Goal: Communication & Community: Answer question/provide support

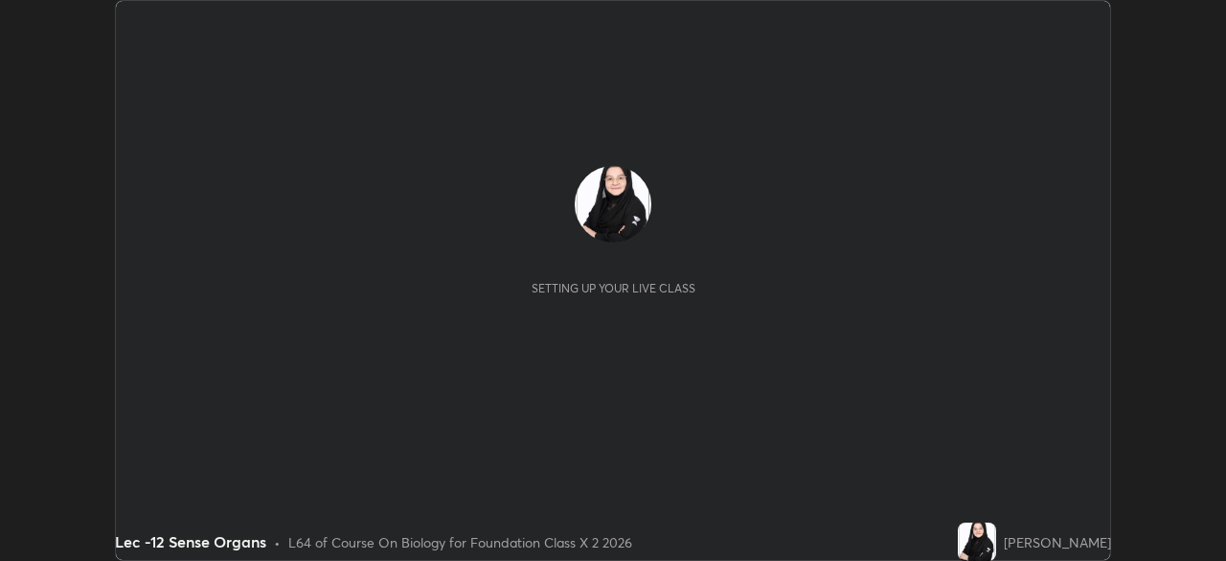
scroll to position [561, 1226]
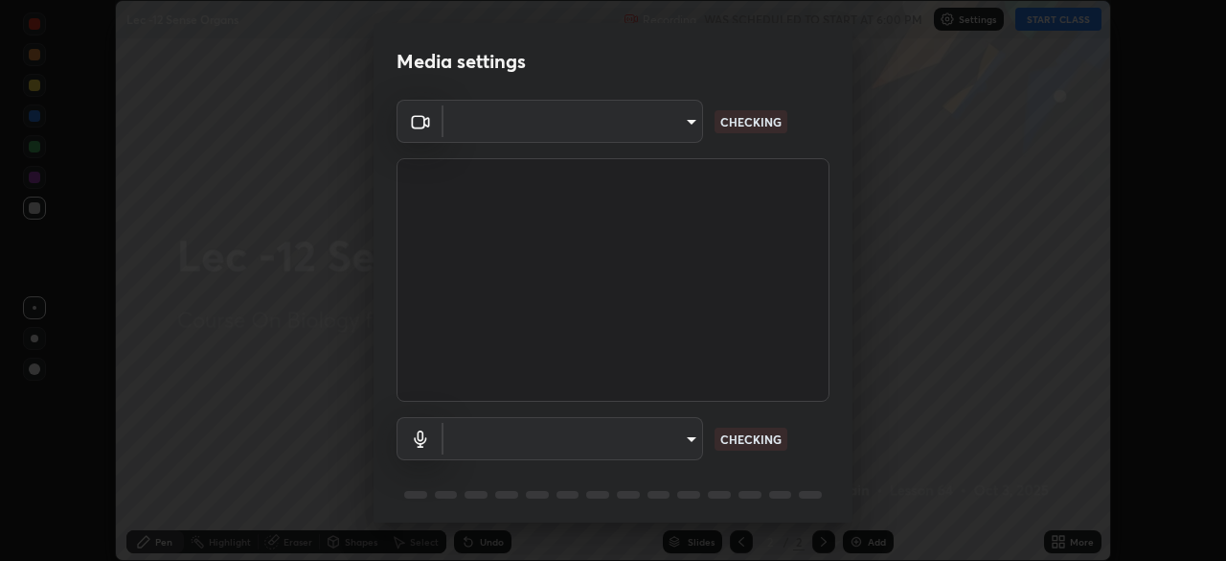
type input "602de966f07612c225d0d734a81bf2b3dfa22a7197a6e355c0b3fff2af0fd9a5"
type input "dcff9dd4a5d8f016058d33b4f376770678f7099c9aa91c8fa1968b471839a167"
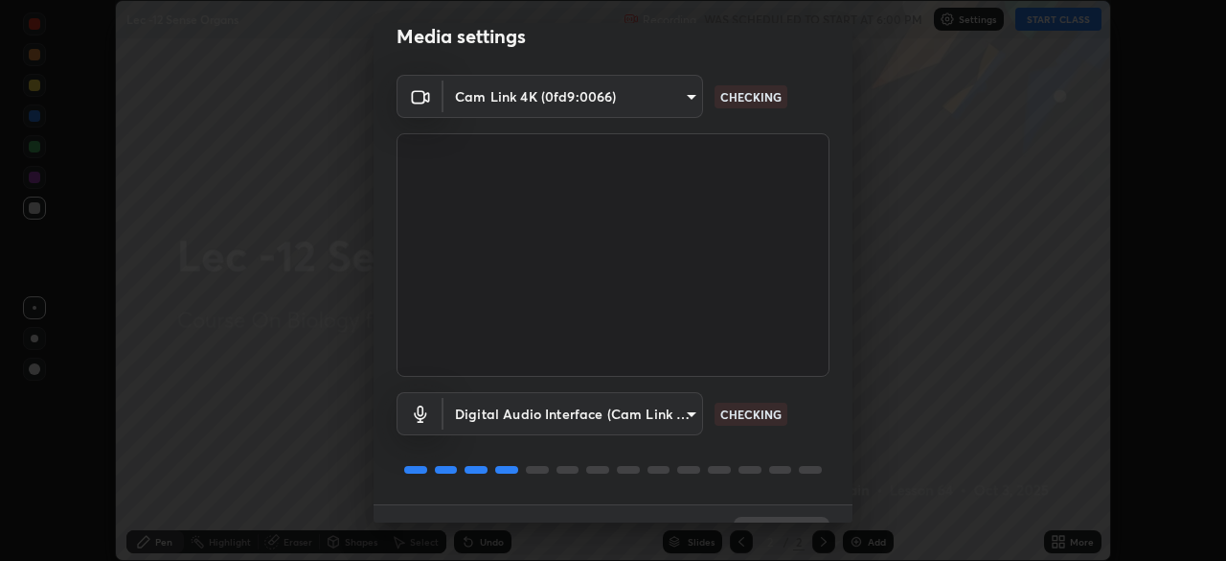
scroll to position [68, 0]
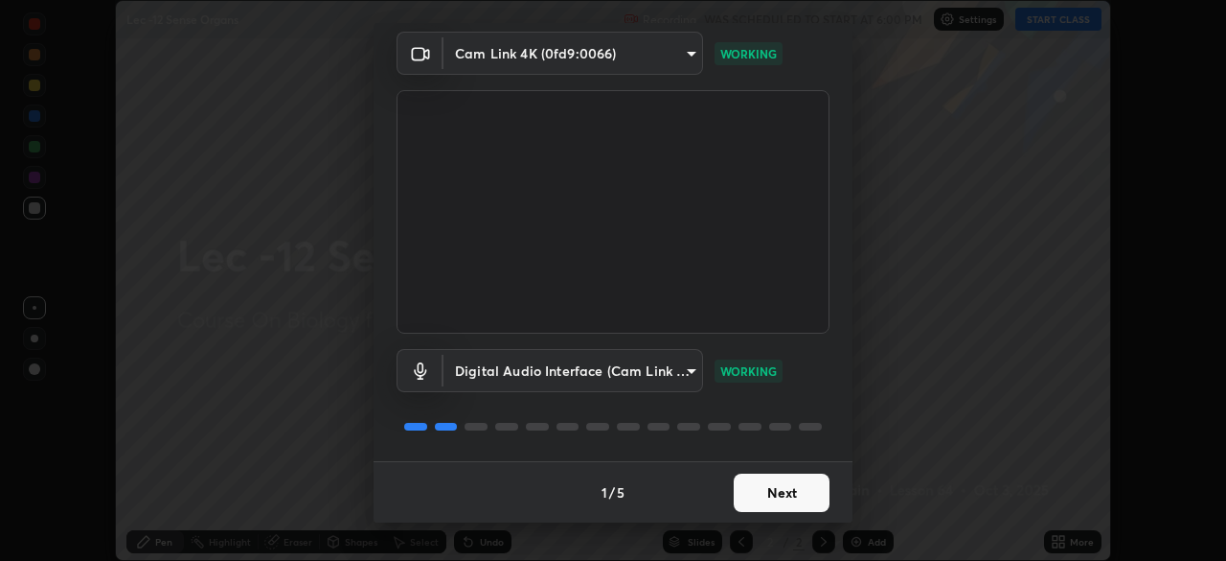
click at [788, 480] on button "Next" at bounding box center [782, 492] width 96 height 38
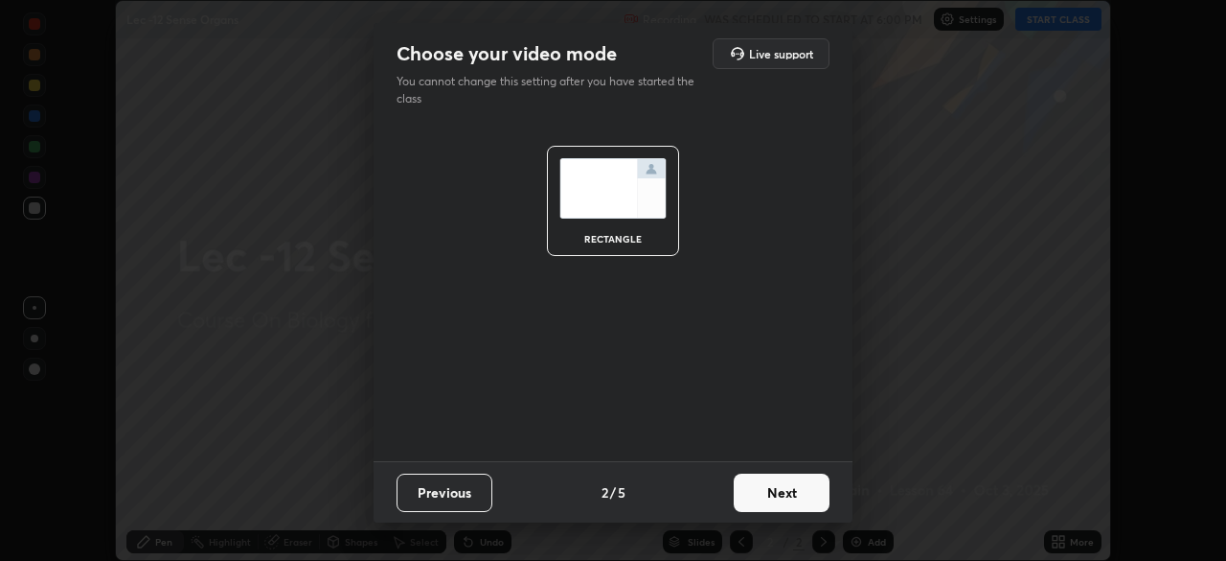
scroll to position [0, 0]
click at [781, 487] on button "Next" at bounding box center [782, 492] width 96 height 38
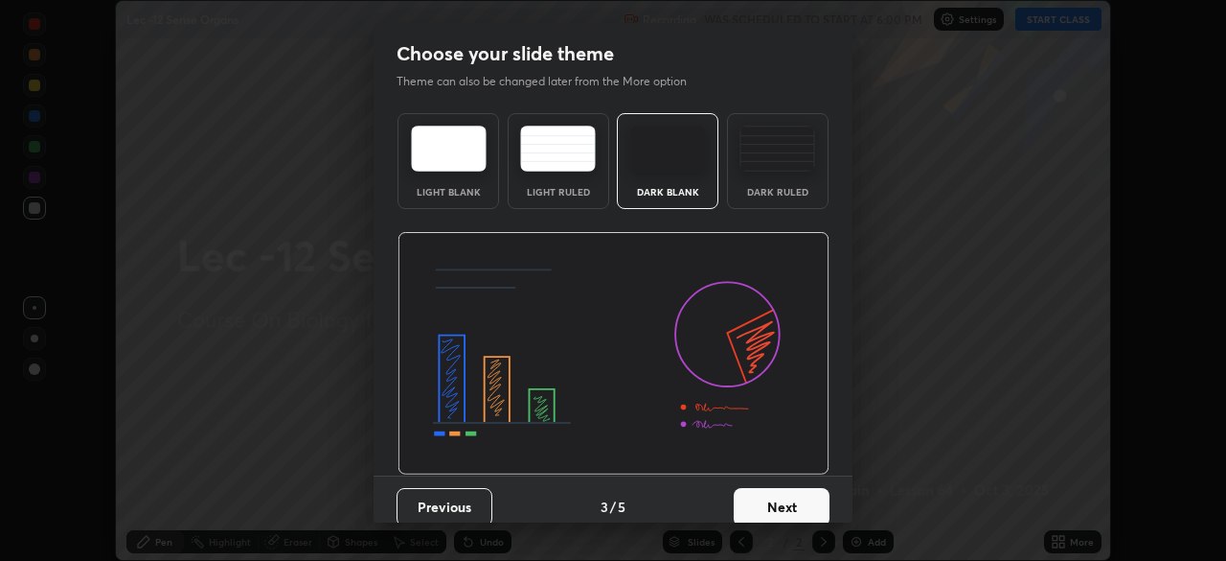
click at [792, 492] on button "Next" at bounding box center [782, 507] width 96 height 38
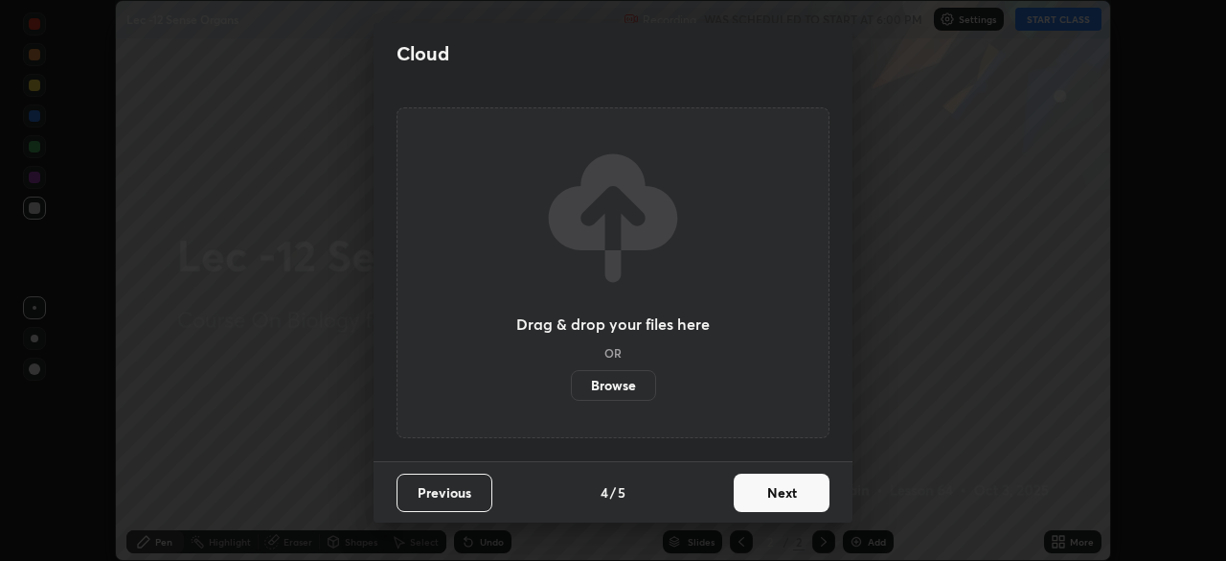
click at [802, 490] on button "Next" at bounding box center [782, 492] width 96 height 38
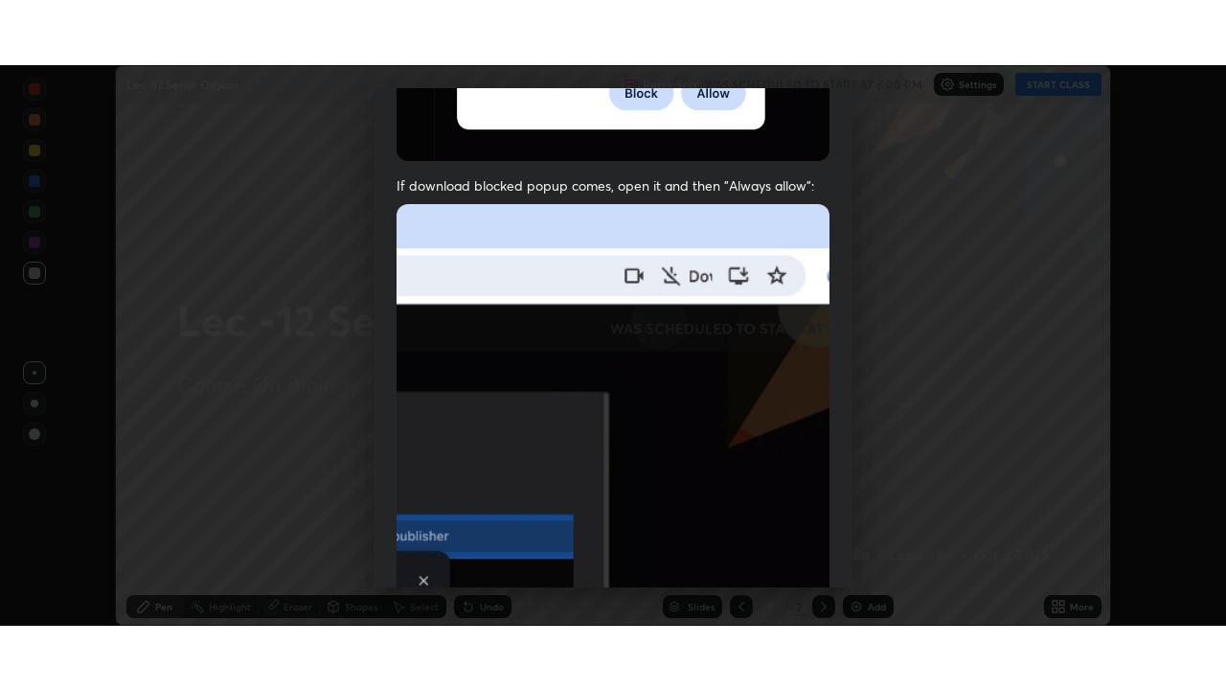
scroll to position [459, 0]
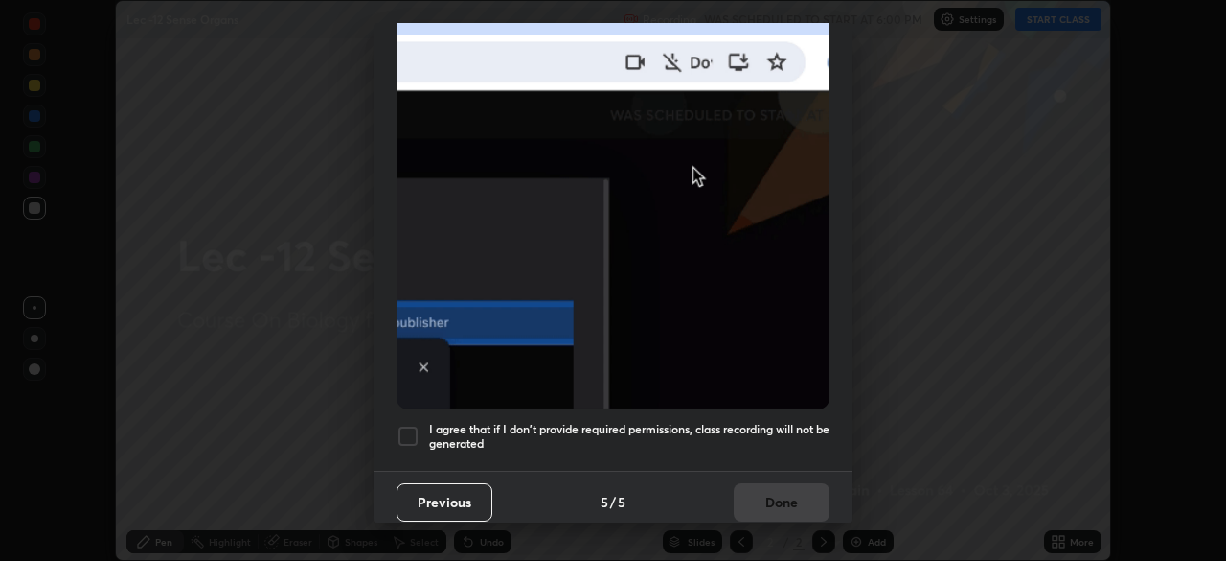
click at [410, 425] on div at bounding box center [408, 435] width 23 height 23
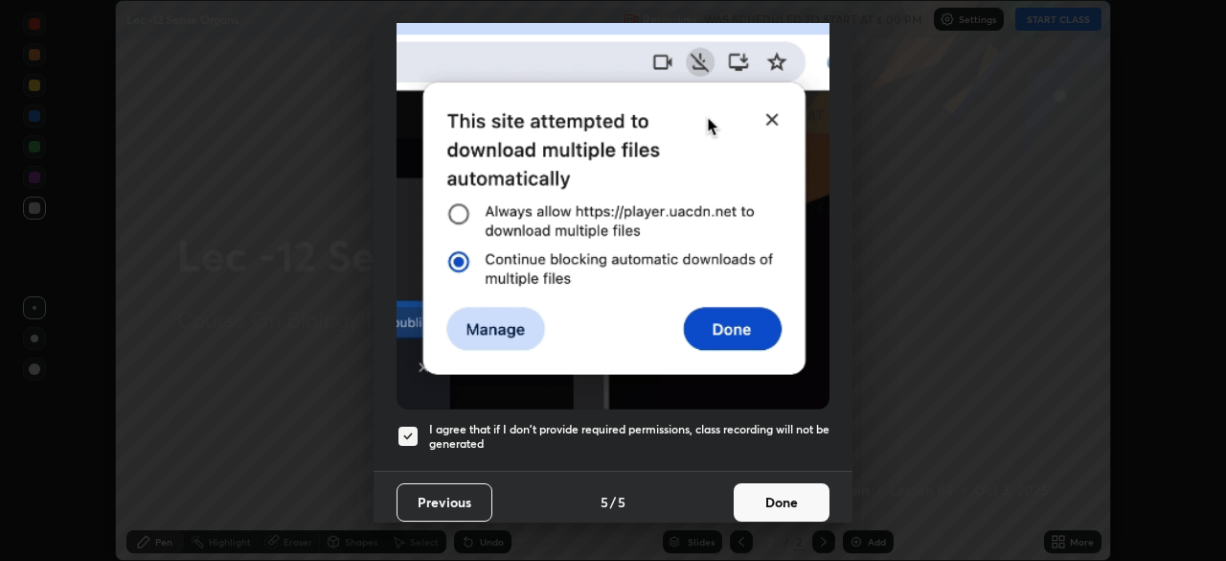
click at [764, 486] on button "Done" at bounding box center [782, 502] width 96 height 38
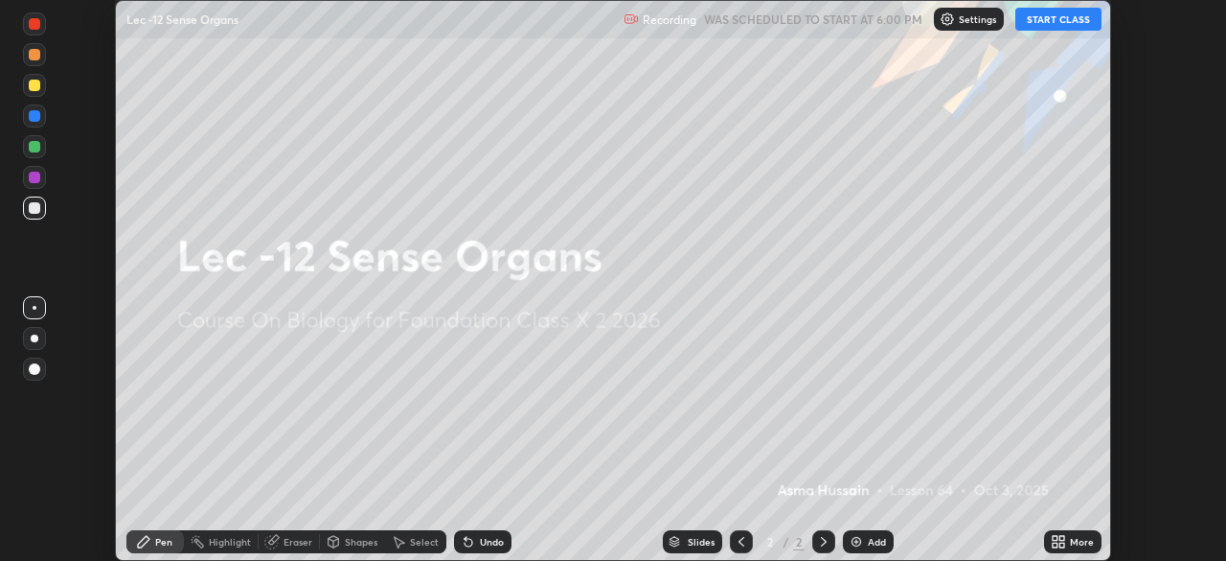
click at [1044, 26] on button "START CLASS" at bounding box center [1059, 19] width 86 height 23
click at [1058, 539] on icon at bounding box center [1058, 541] width 15 height 15
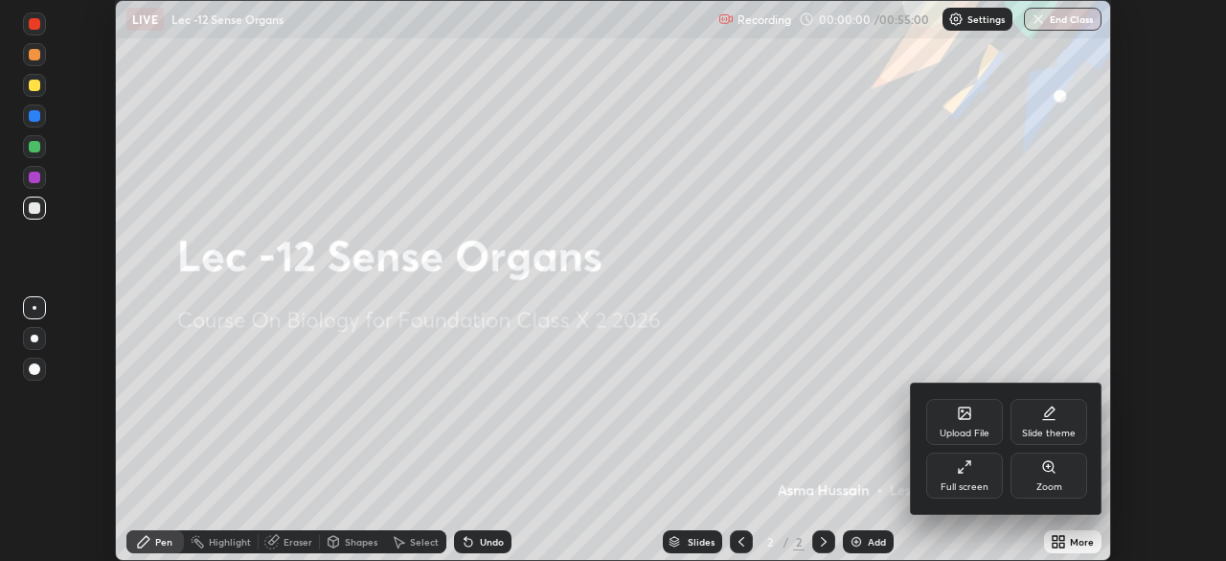
click at [967, 470] on icon at bounding box center [964, 466] width 15 height 15
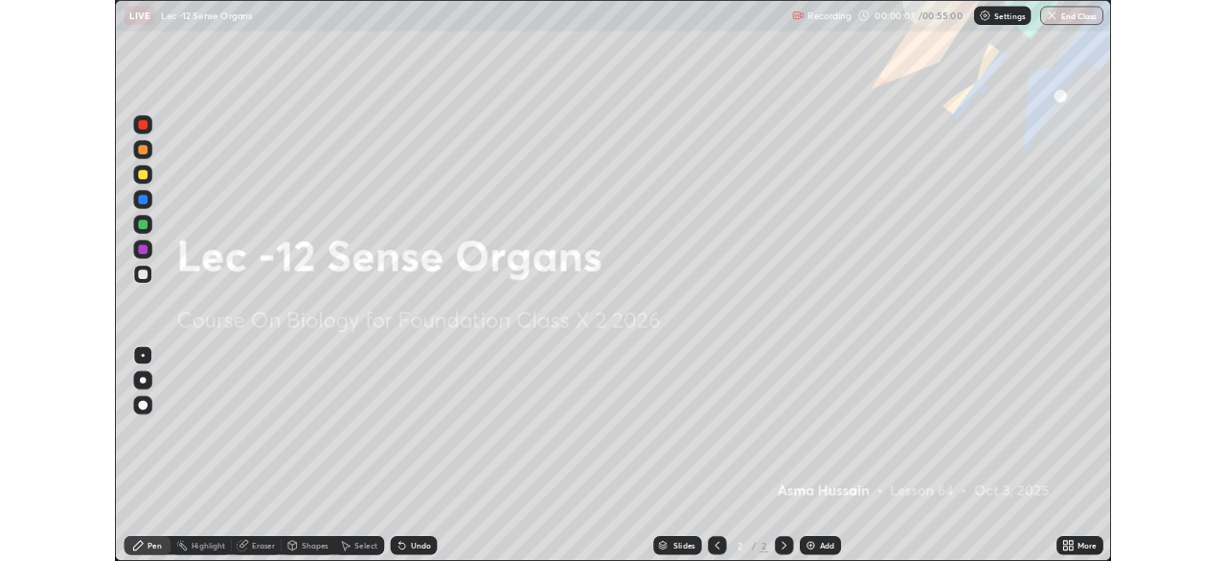
scroll to position [690, 1226]
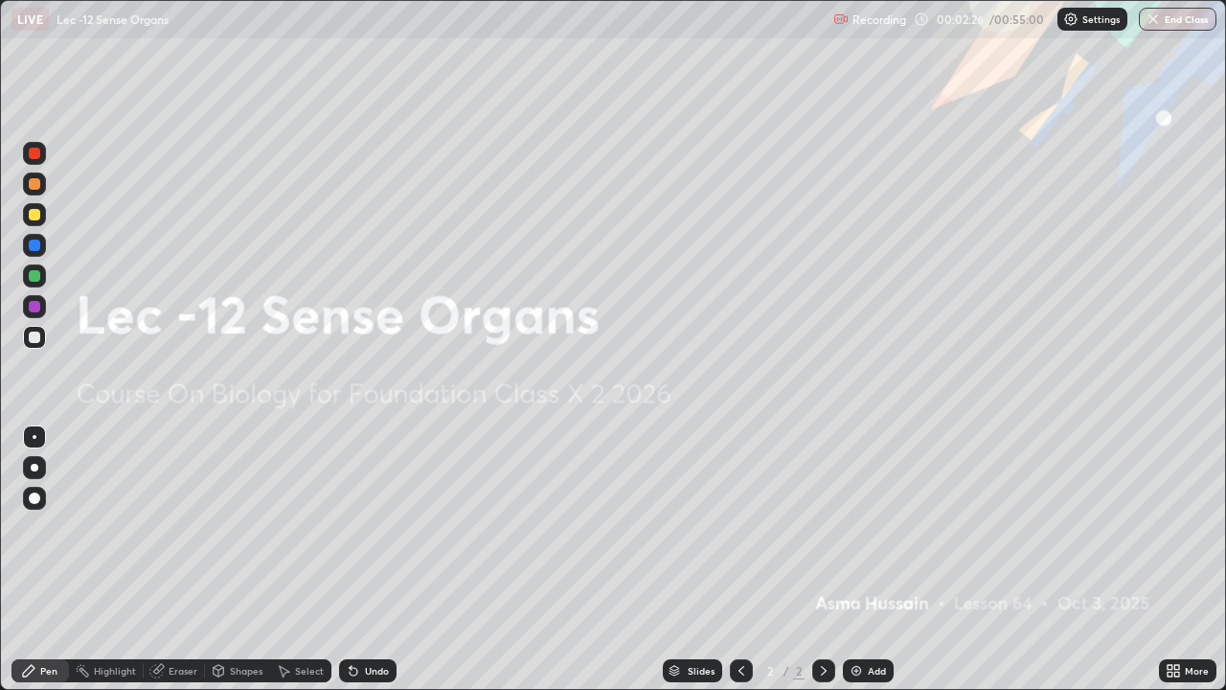
click at [822, 560] on icon at bounding box center [823, 670] width 15 height 15
click at [819, 560] on icon at bounding box center [823, 670] width 15 height 15
click at [855, 560] on img at bounding box center [856, 670] width 15 height 15
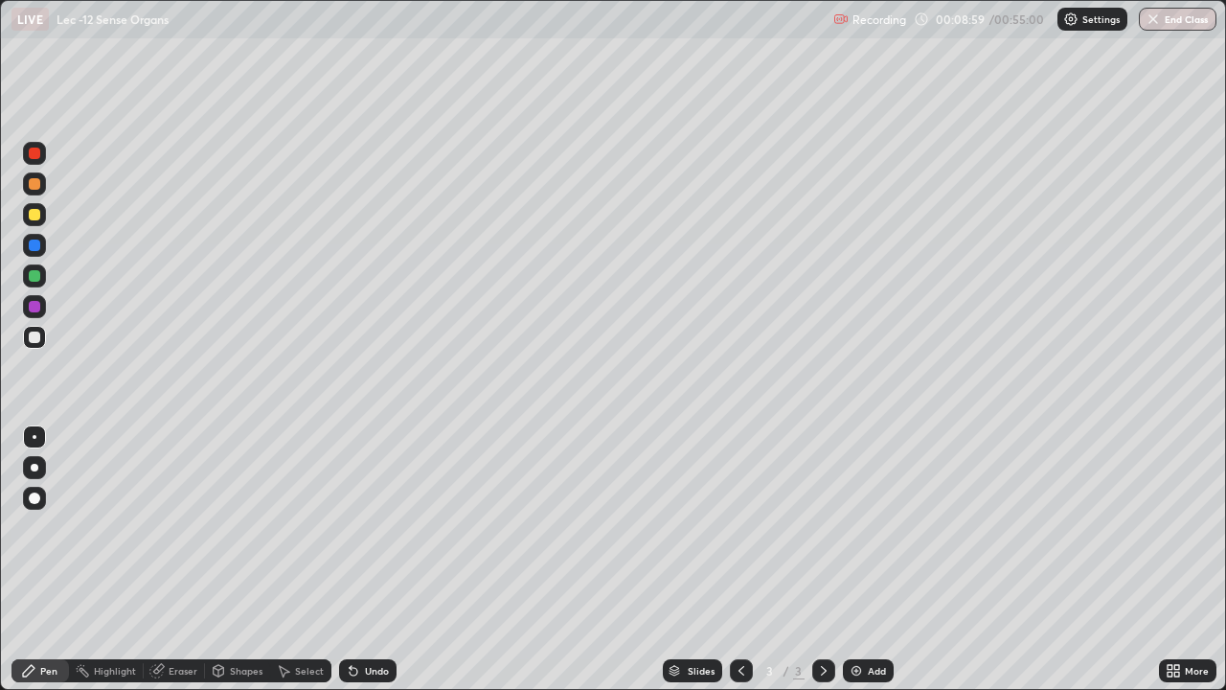
click at [365, 560] on div "Undo" at bounding box center [377, 671] width 24 height 10
click at [373, 560] on div "Undo" at bounding box center [367, 670] width 57 height 23
click at [368, 560] on div "Undo" at bounding box center [367, 670] width 57 height 23
click at [375, 560] on div "Undo" at bounding box center [377, 671] width 24 height 10
click at [386, 560] on div "Undo" at bounding box center [377, 671] width 24 height 10
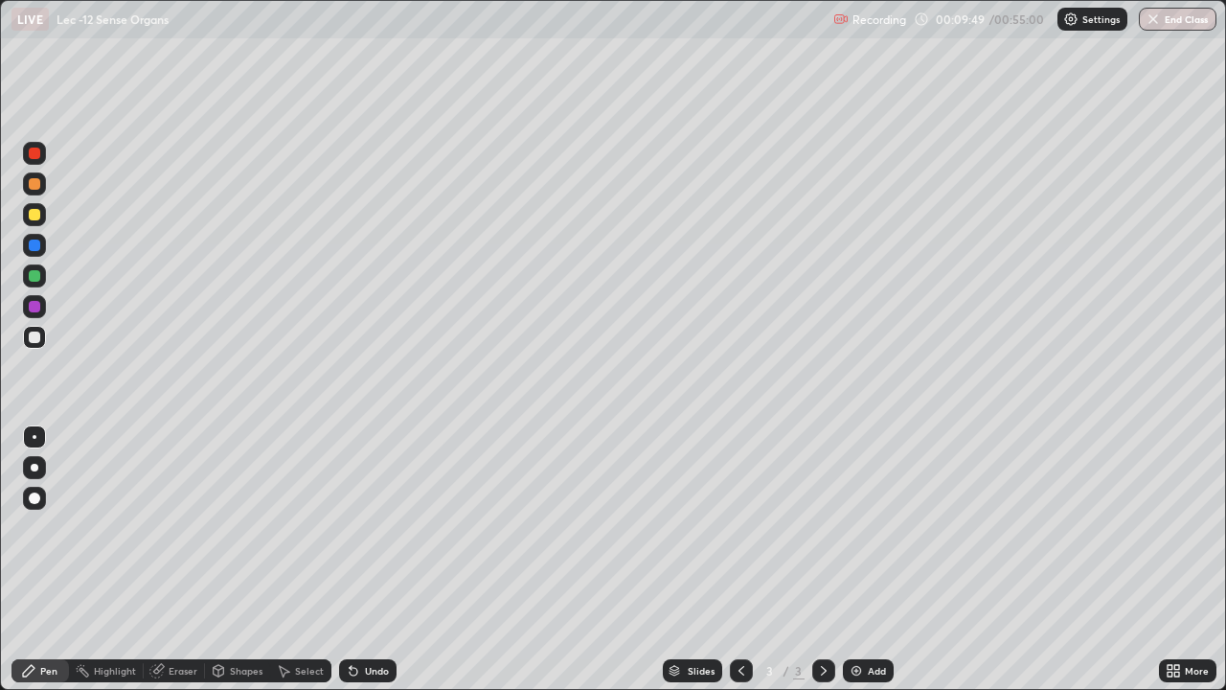
click at [385, 560] on div "Undo" at bounding box center [367, 670] width 57 height 23
click at [389, 560] on div "Undo" at bounding box center [367, 670] width 57 height 23
click at [392, 560] on div "Undo" at bounding box center [367, 670] width 57 height 23
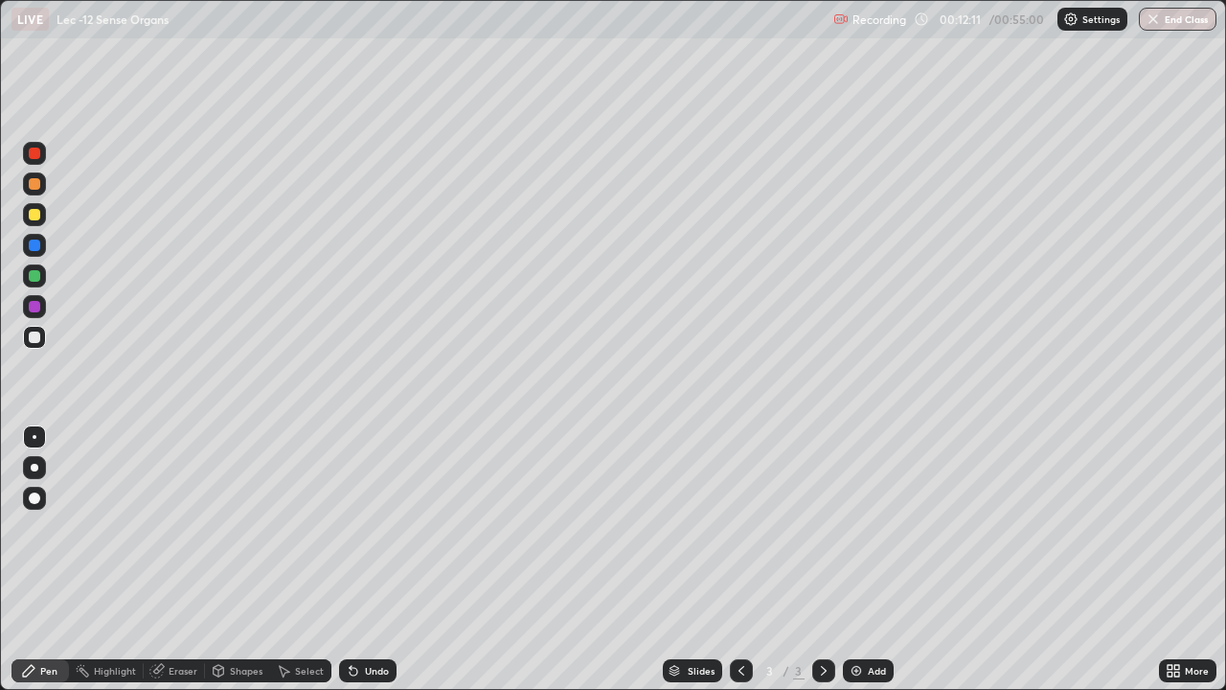
click at [367, 560] on div "Undo" at bounding box center [377, 671] width 24 height 10
click at [355, 560] on icon at bounding box center [353, 670] width 15 height 15
click at [360, 560] on div "Undo" at bounding box center [367, 670] width 57 height 23
click at [365, 560] on div "Undo" at bounding box center [377, 671] width 24 height 10
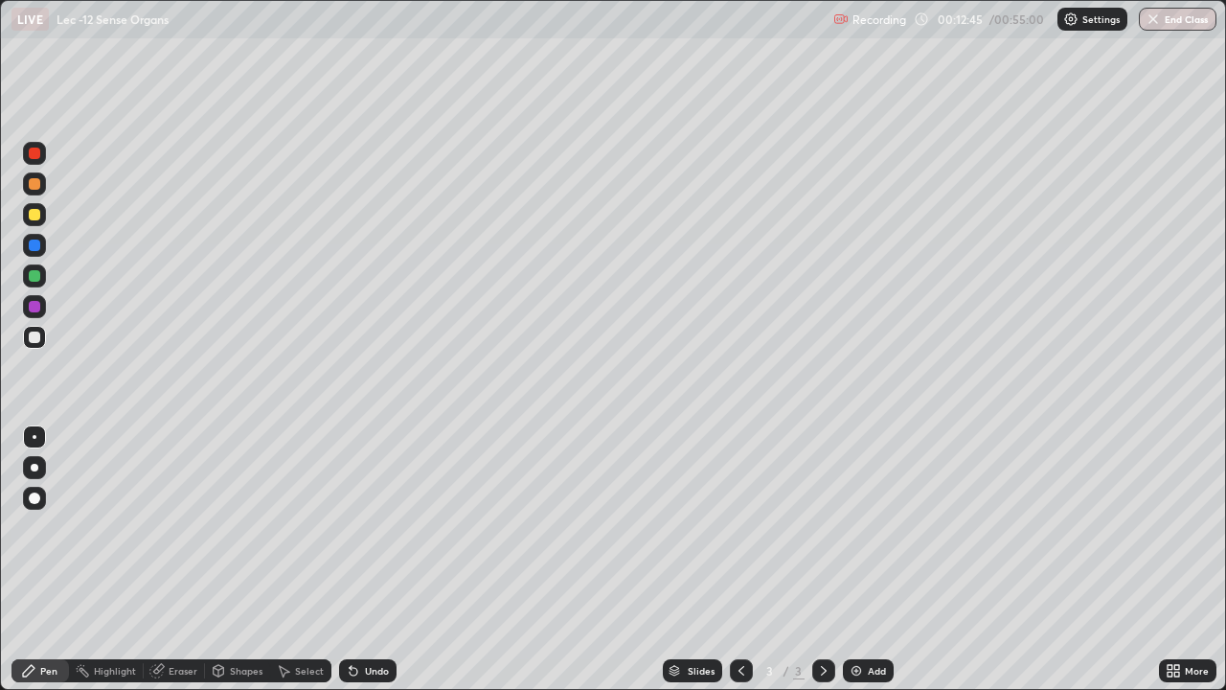
click at [365, 560] on div "Undo" at bounding box center [377, 671] width 24 height 10
click at [352, 560] on icon at bounding box center [353, 670] width 15 height 15
click at [362, 560] on div "Undo" at bounding box center [367, 670] width 57 height 23
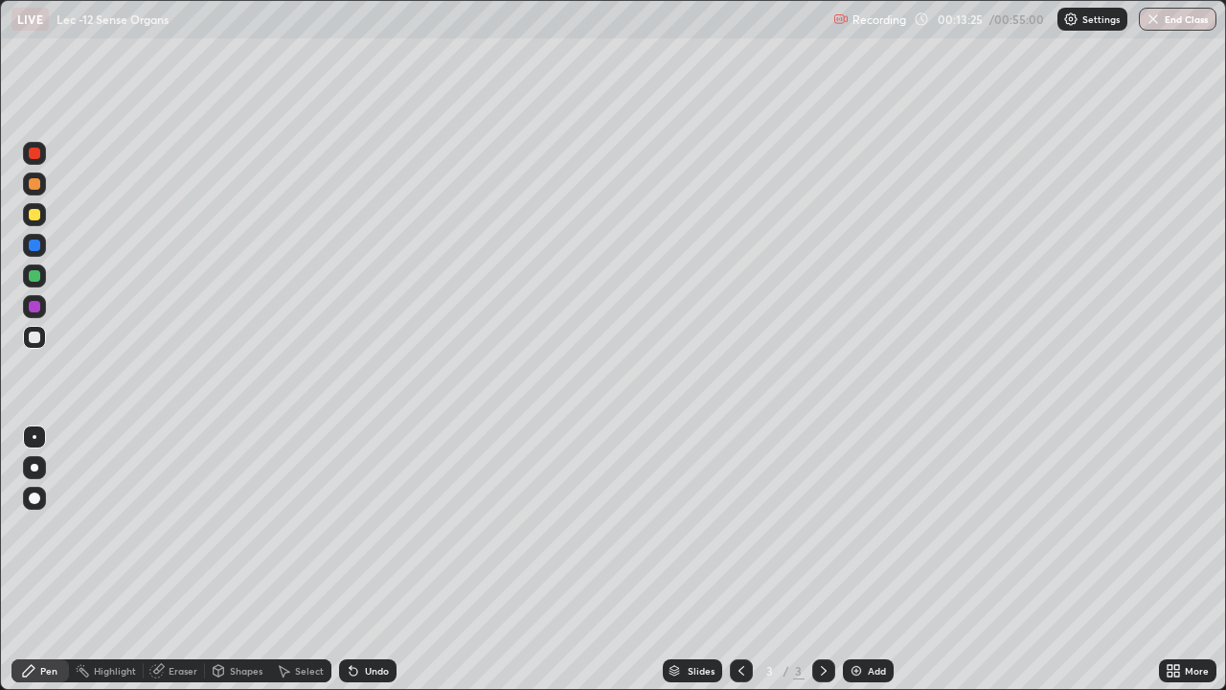
click at [363, 560] on div "Undo" at bounding box center [367, 670] width 57 height 23
click at [365, 560] on div "Undo" at bounding box center [377, 671] width 24 height 10
click at [874, 560] on div "Add" at bounding box center [877, 671] width 18 height 10
click at [371, 560] on div "Undo" at bounding box center [377, 671] width 24 height 10
click at [731, 560] on div at bounding box center [741, 670] width 23 height 23
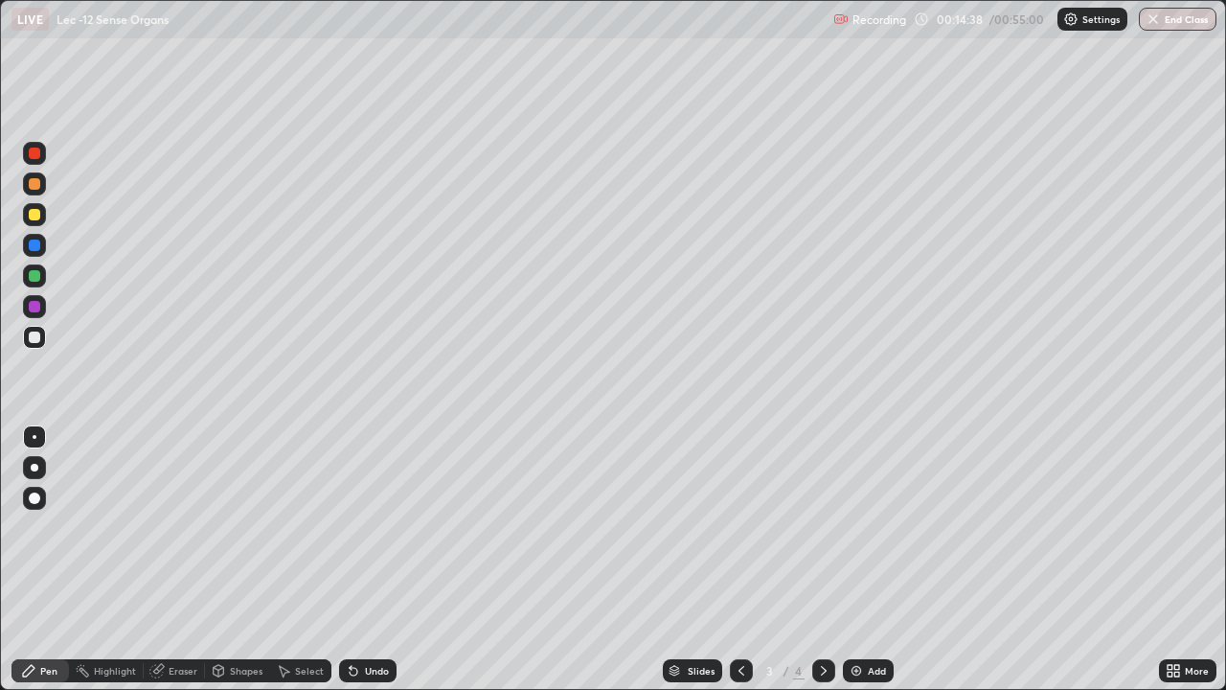
click at [184, 560] on div "Eraser" at bounding box center [183, 671] width 29 height 10
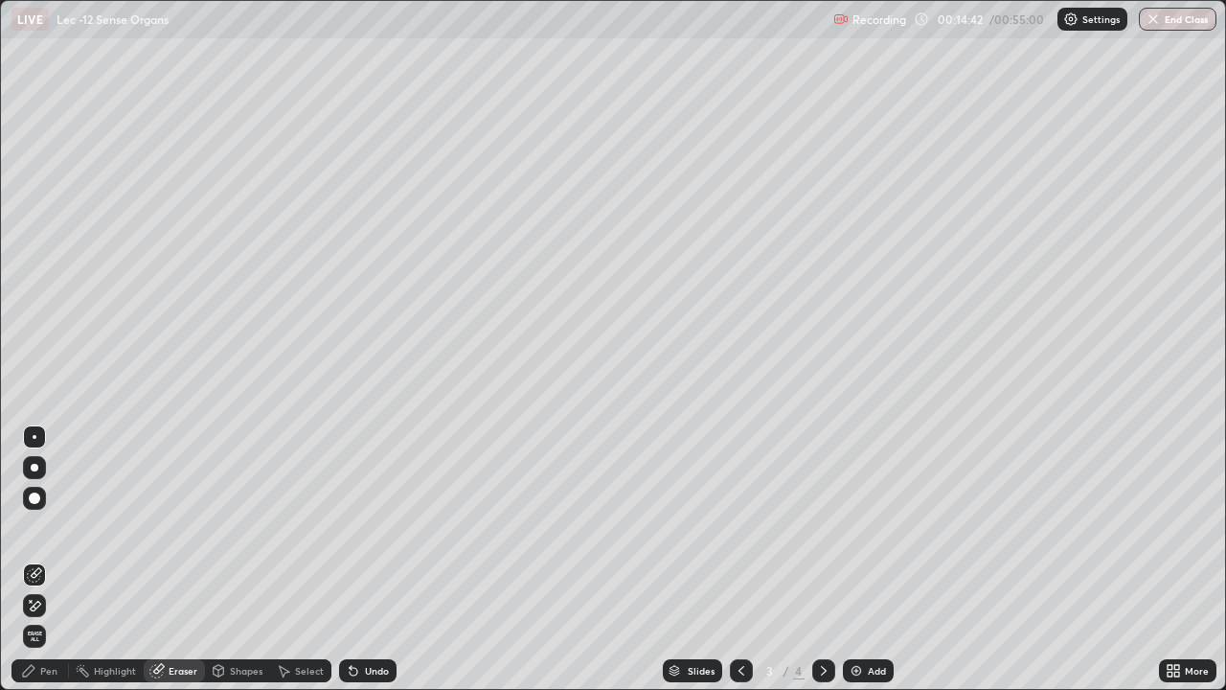
click at [62, 560] on div "Pen" at bounding box center [39, 670] width 57 height 23
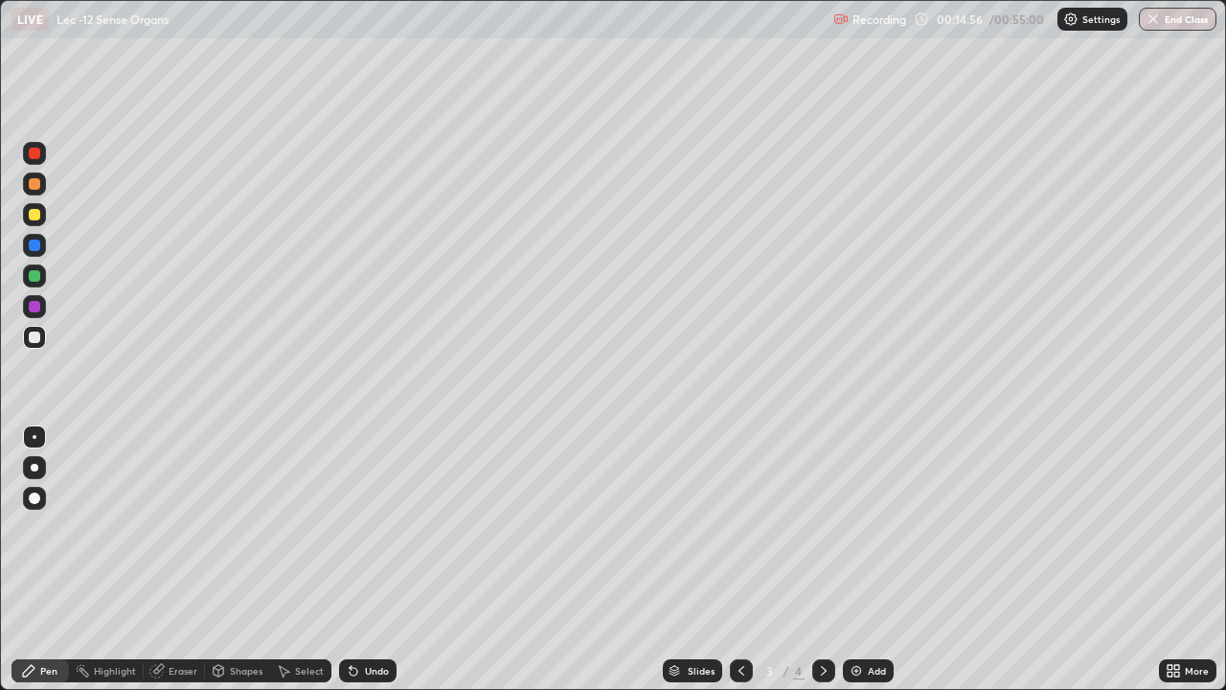
click at [351, 560] on icon at bounding box center [354, 672] width 8 height 8
click at [174, 560] on div "Eraser" at bounding box center [183, 671] width 29 height 10
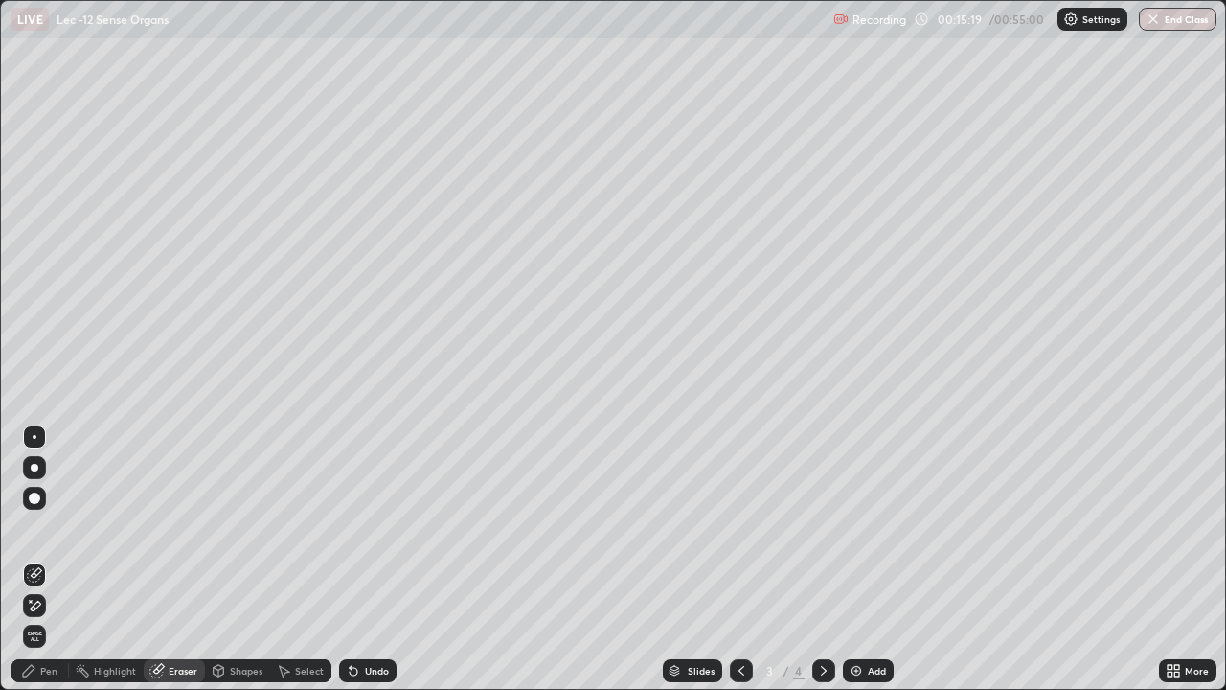
click at [57, 560] on div "Pen" at bounding box center [39, 670] width 57 height 23
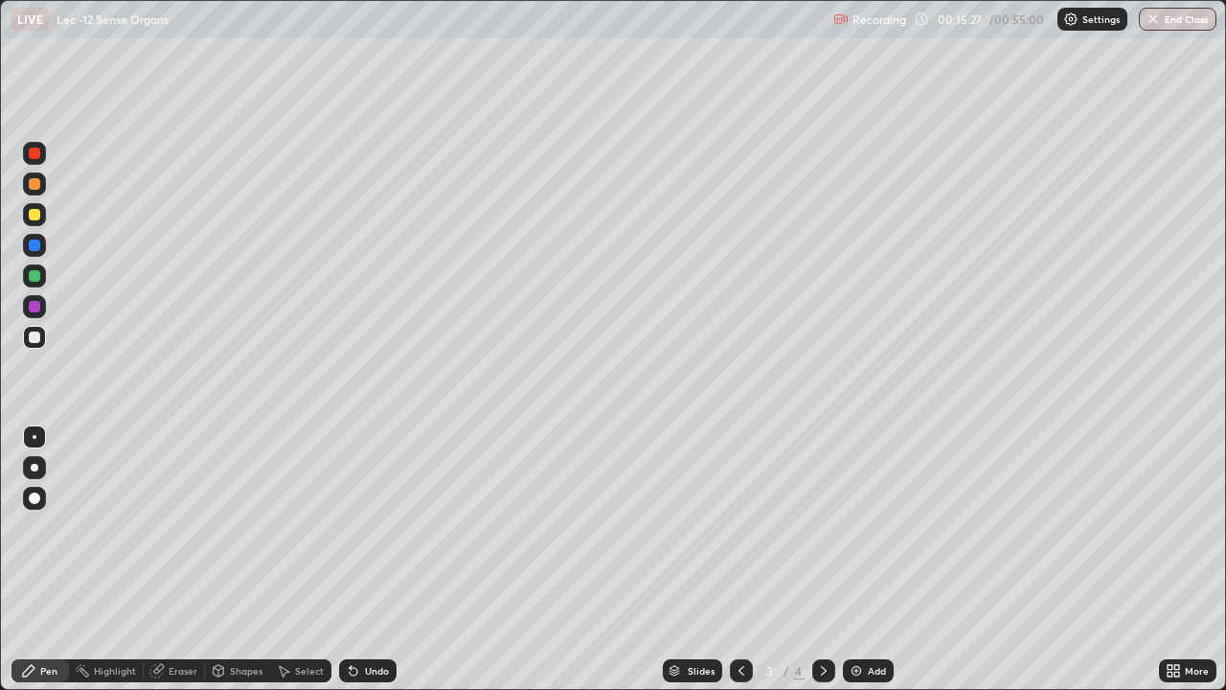
click at [183, 560] on div "Eraser" at bounding box center [183, 671] width 29 height 10
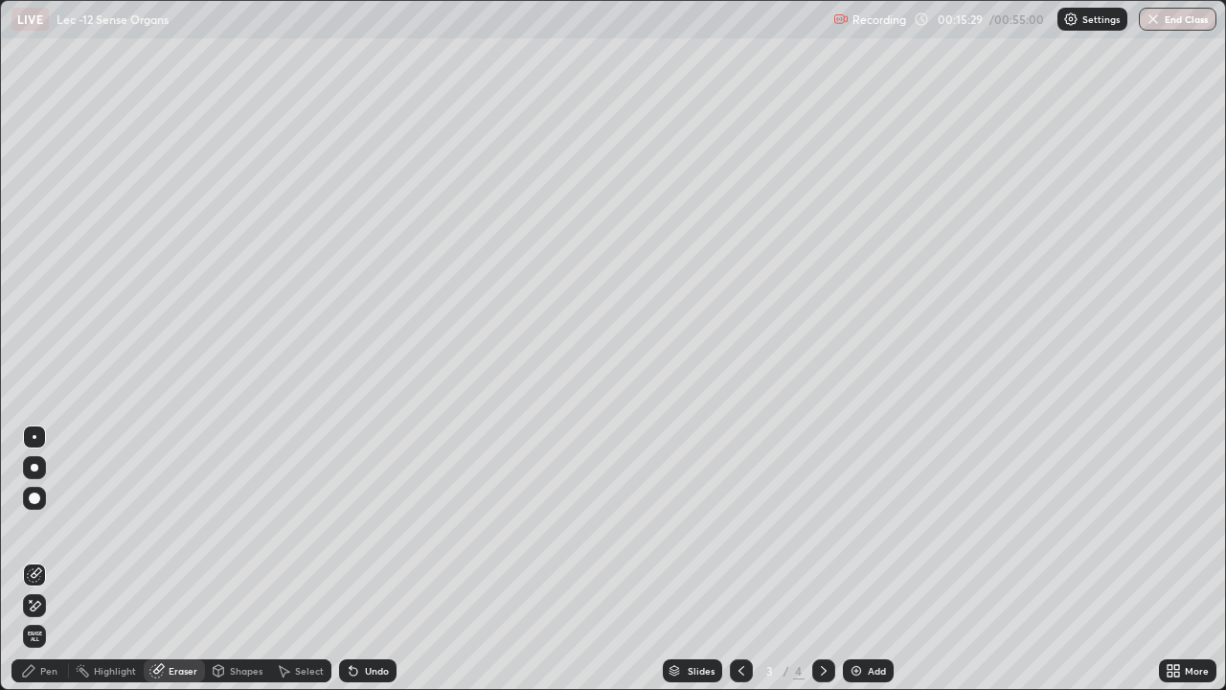
click at [22, 560] on icon at bounding box center [28, 670] width 15 height 15
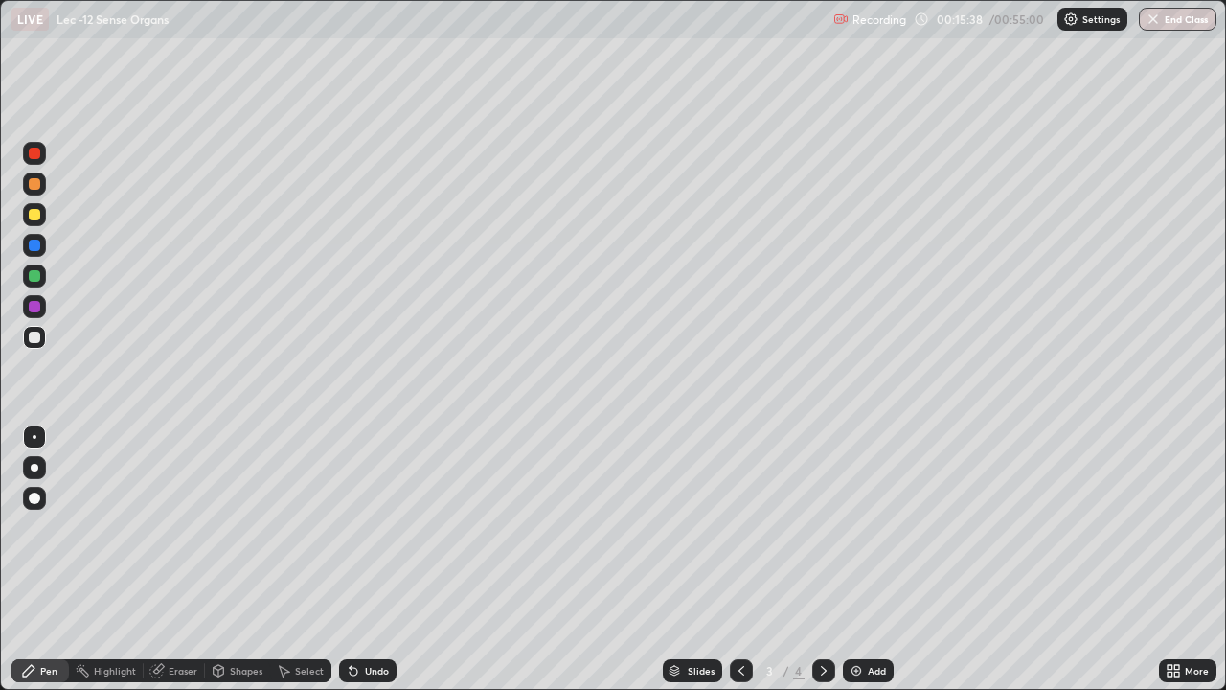
click at [169, 560] on div "Eraser" at bounding box center [183, 671] width 29 height 10
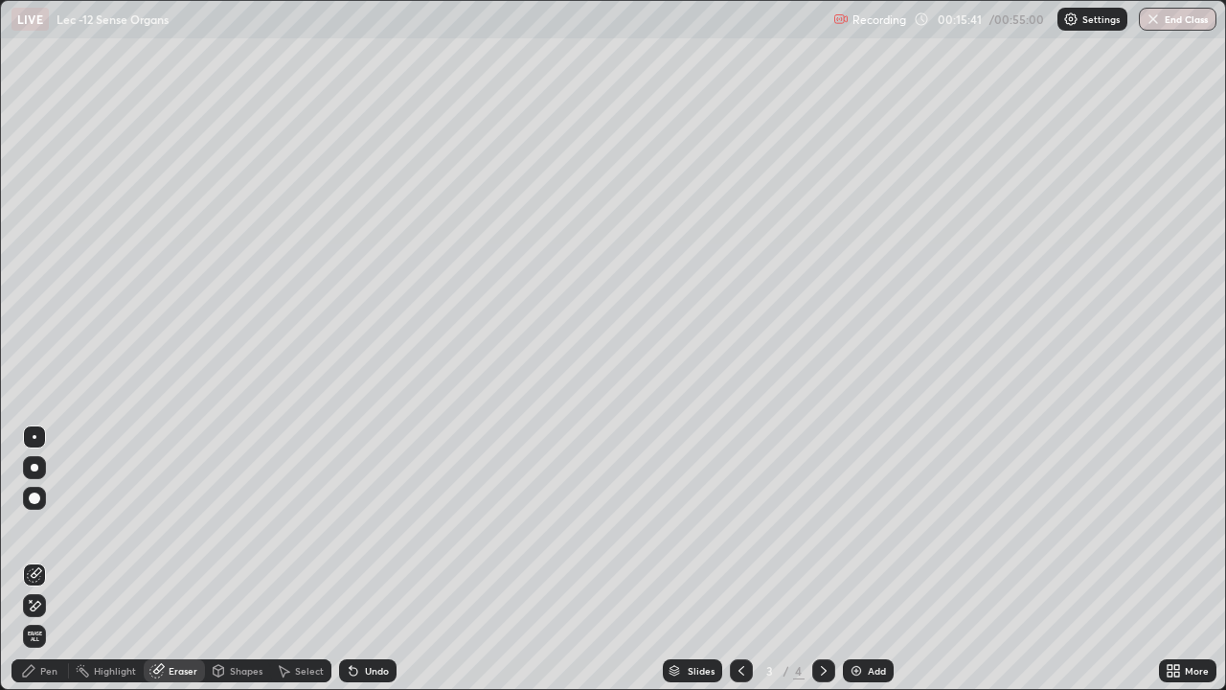
click at [44, 560] on div "Pen" at bounding box center [48, 671] width 17 height 10
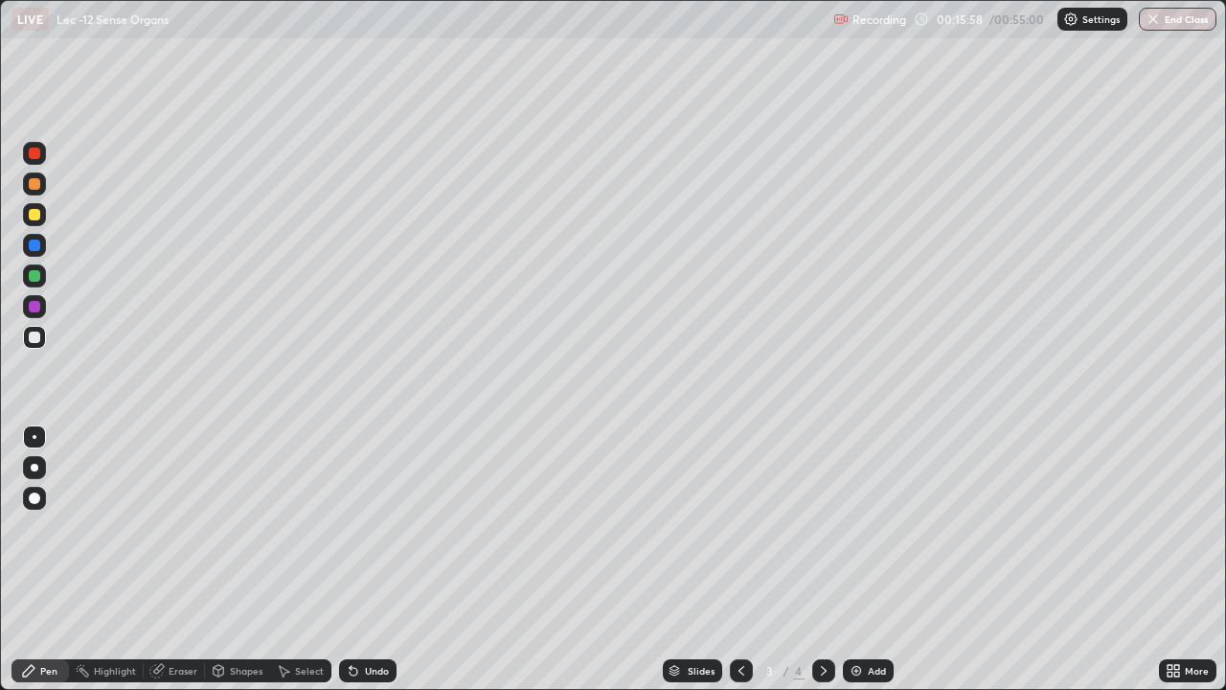
click at [868, 560] on div "Add" at bounding box center [877, 671] width 18 height 10
click at [740, 560] on icon at bounding box center [741, 670] width 15 height 15
click at [748, 560] on div at bounding box center [741, 670] width 23 height 23
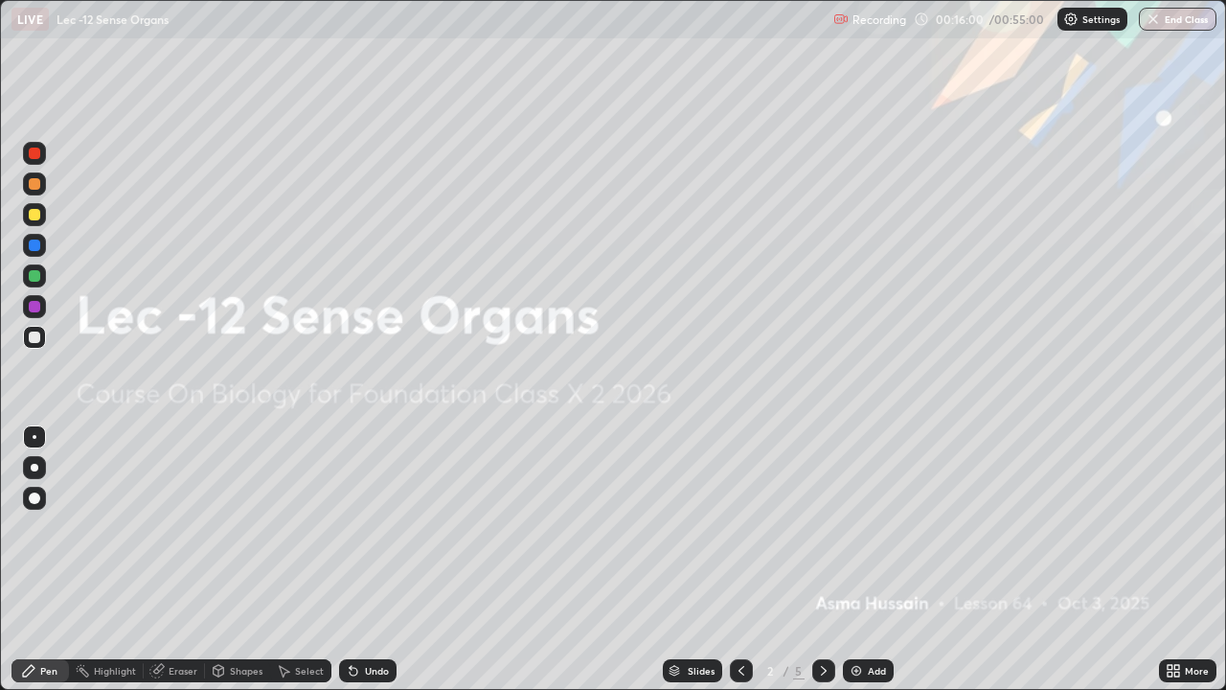
click at [824, 560] on icon at bounding box center [823, 670] width 15 height 15
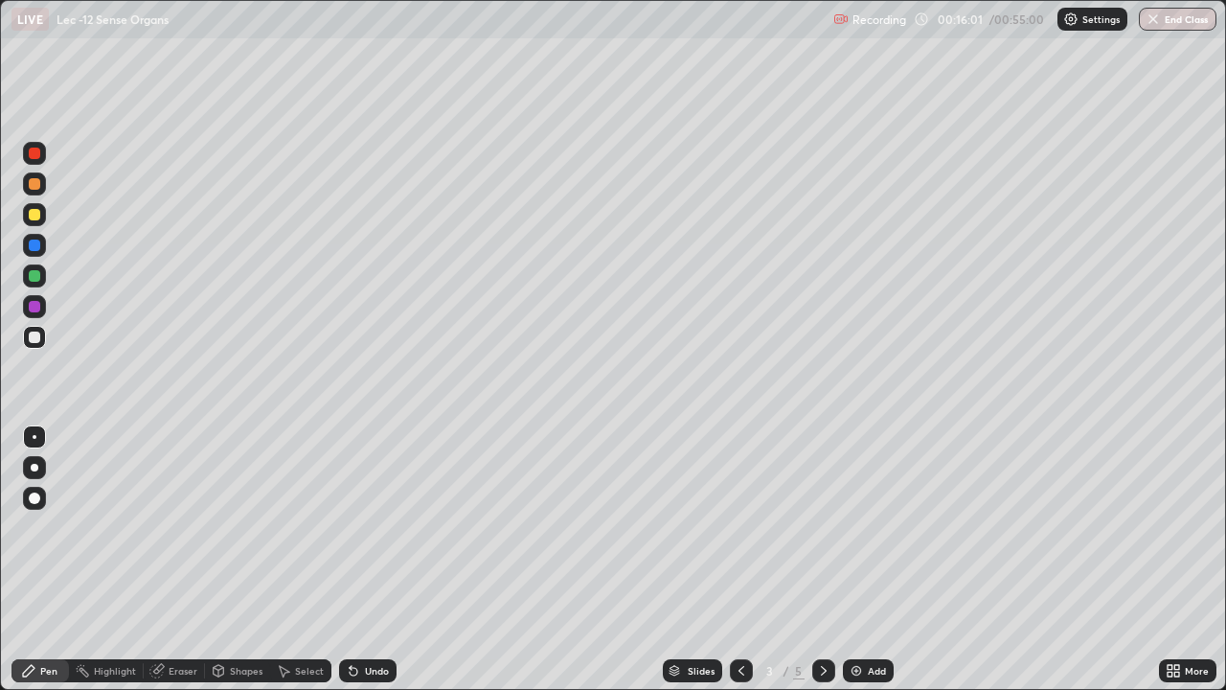
click at [825, 560] on icon at bounding box center [823, 670] width 15 height 15
click at [819, 560] on div at bounding box center [824, 670] width 23 height 23
click at [187, 560] on div "Eraser" at bounding box center [183, 671] width 29 height 10
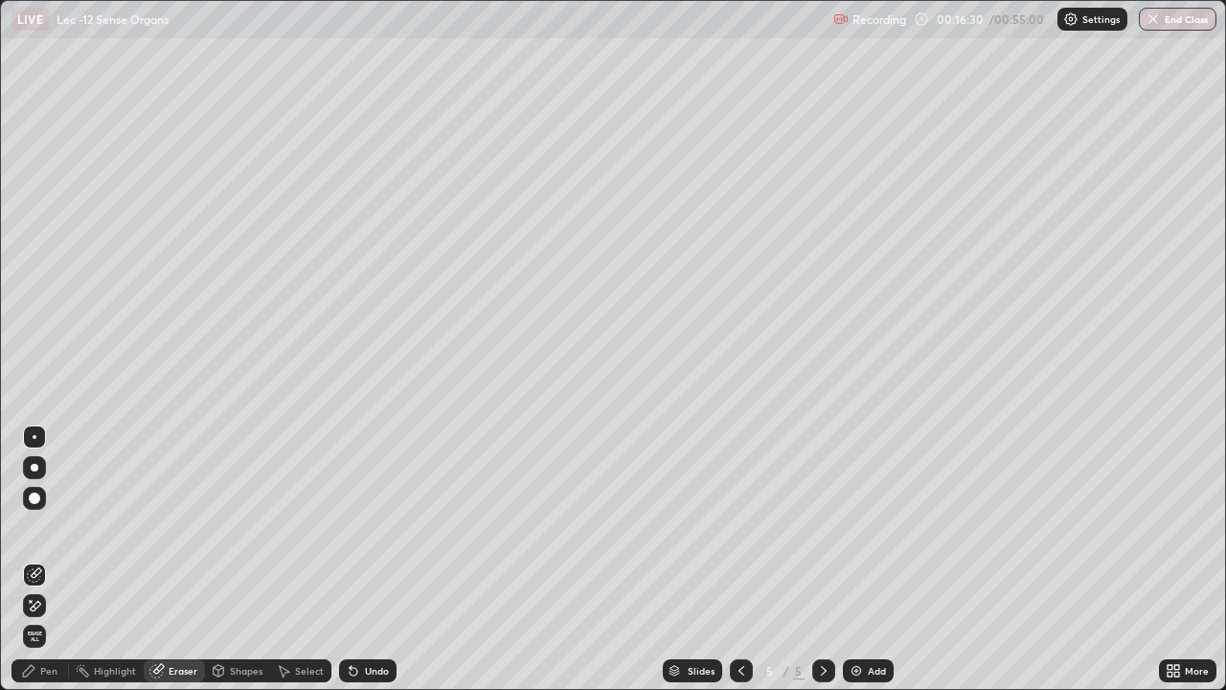
click at [38, 560] on div "Pen" at bounding box center [39, 670] width 57 height 23
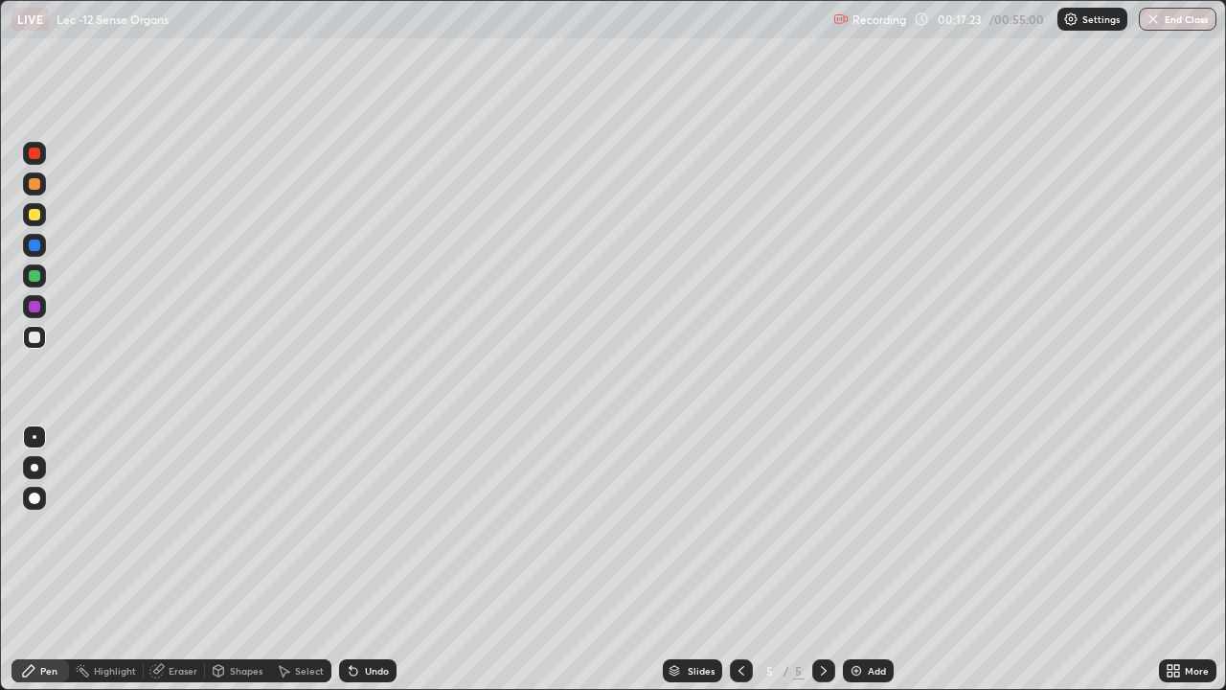
click at [35, 308] on div at bounding box center [34, 306] width 11 height 11
click at [34, 338] on div at bounding box center [34, 337] width 11 height 11
click at [185, 560] on div "Eraser" at bounding box center [183, 671] width 29 height 10
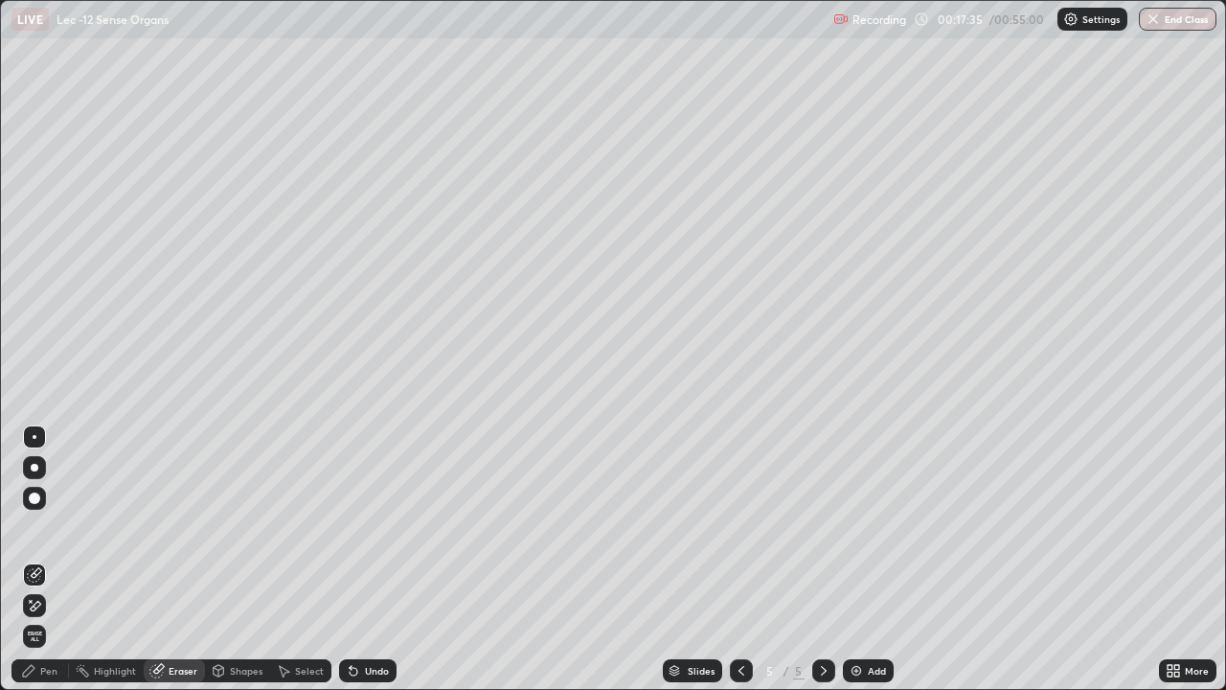
click at [52, 560] on div "Pen" at bounding box center [48, 671] width 17 height 10
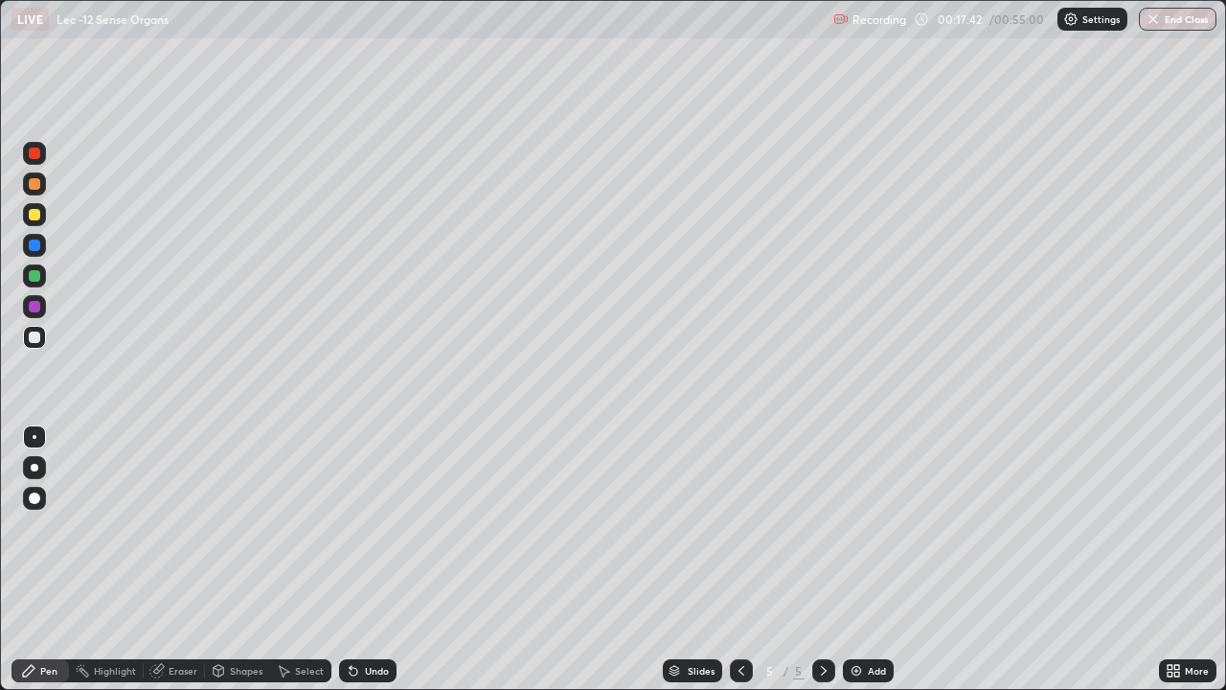
click at [166, 560] on div "Eraser" at bounding box center [174, 670] width 61 height 23
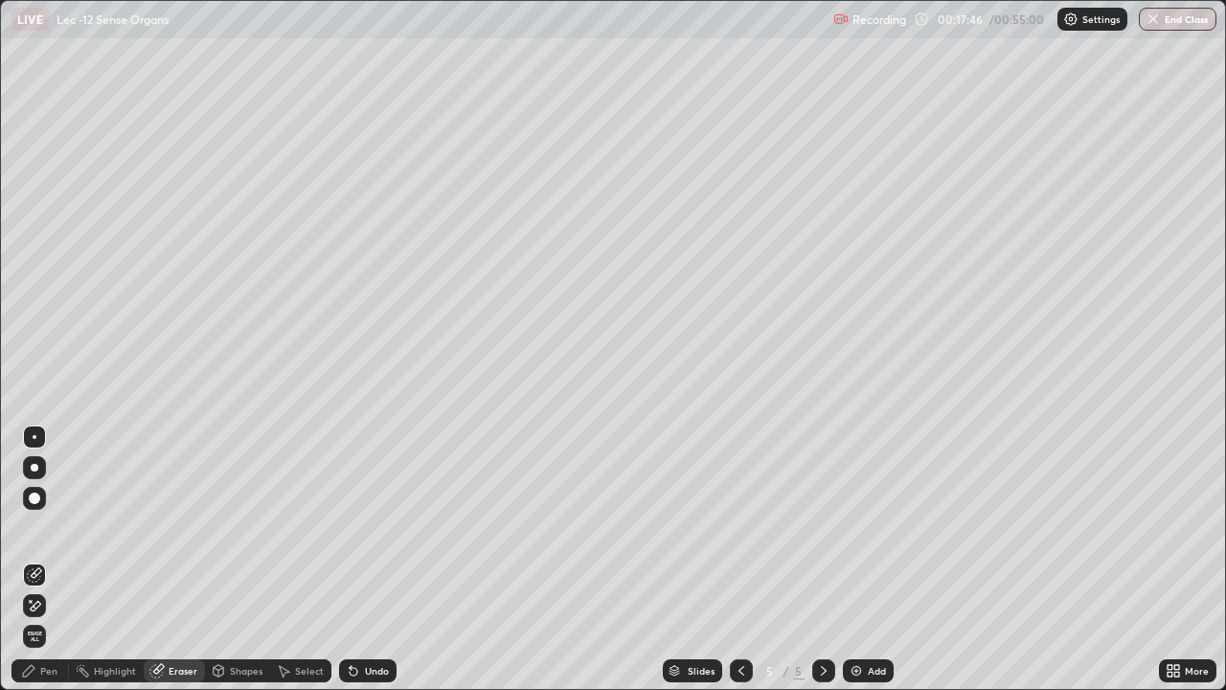
click at [51, 560] on div "Pen" at bounding box center [48, 671] width 17 height 10
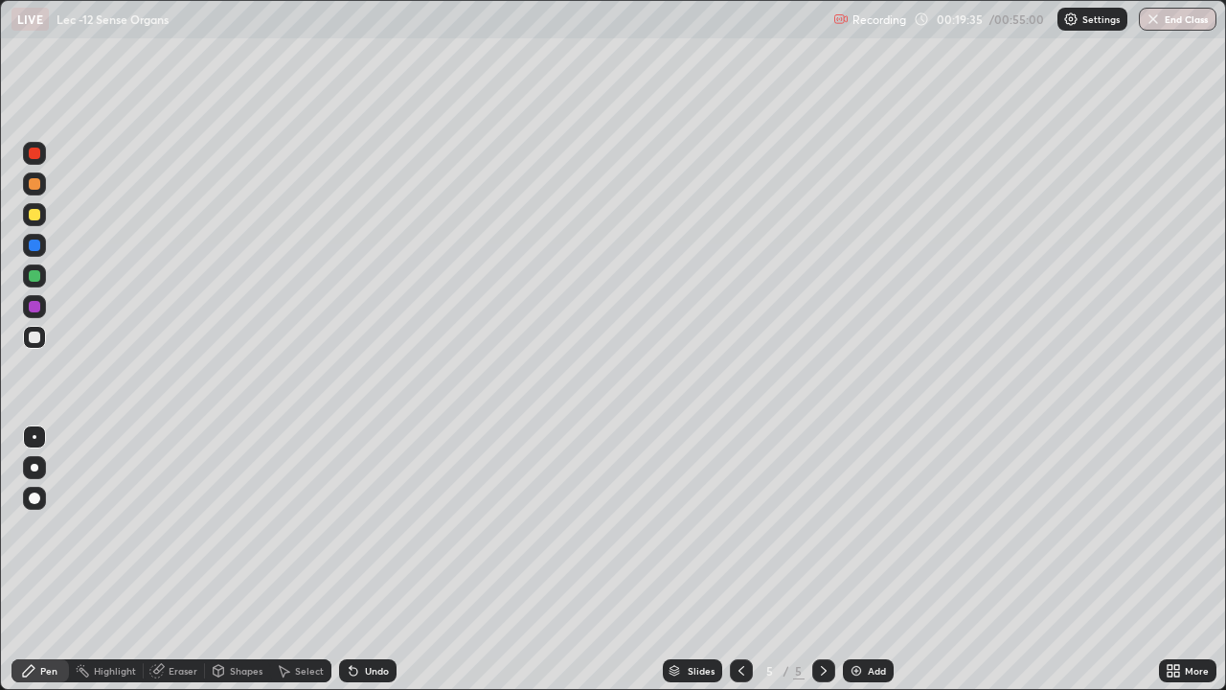
click at [193, 560] on div "Eraser" at bounding box center [183, 671] width 29 height 10
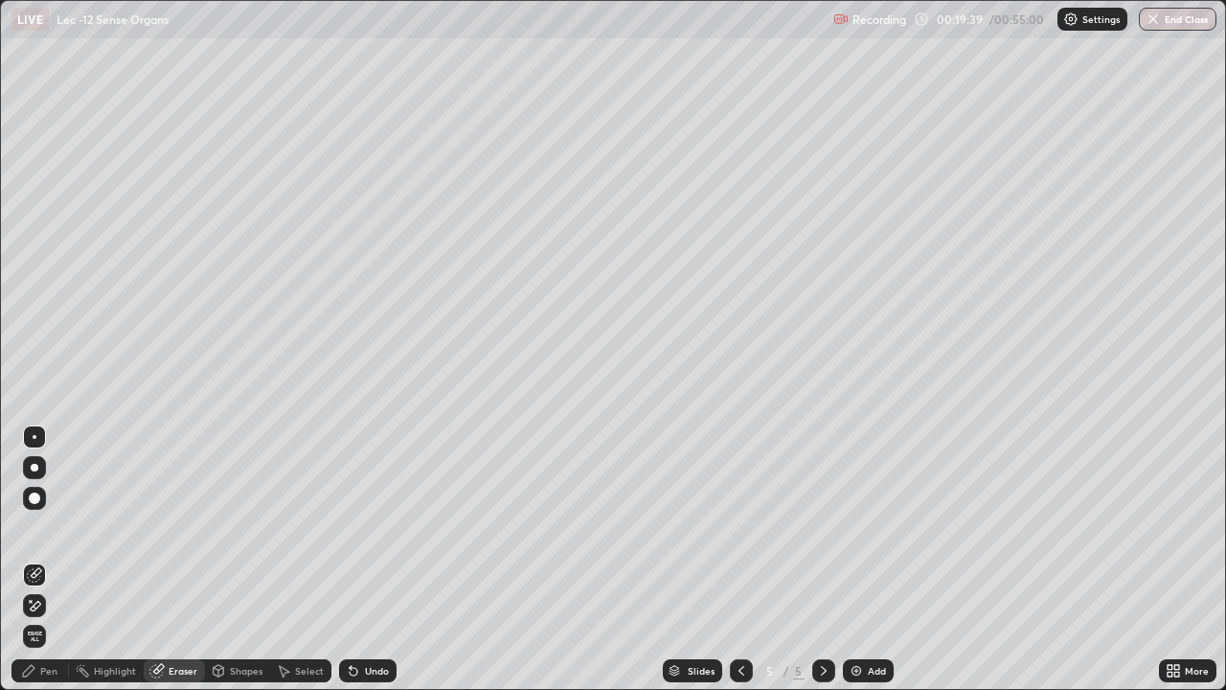
click at [50, 560] on div "Pen" at bounding box center [48, 671] width 17 height 10
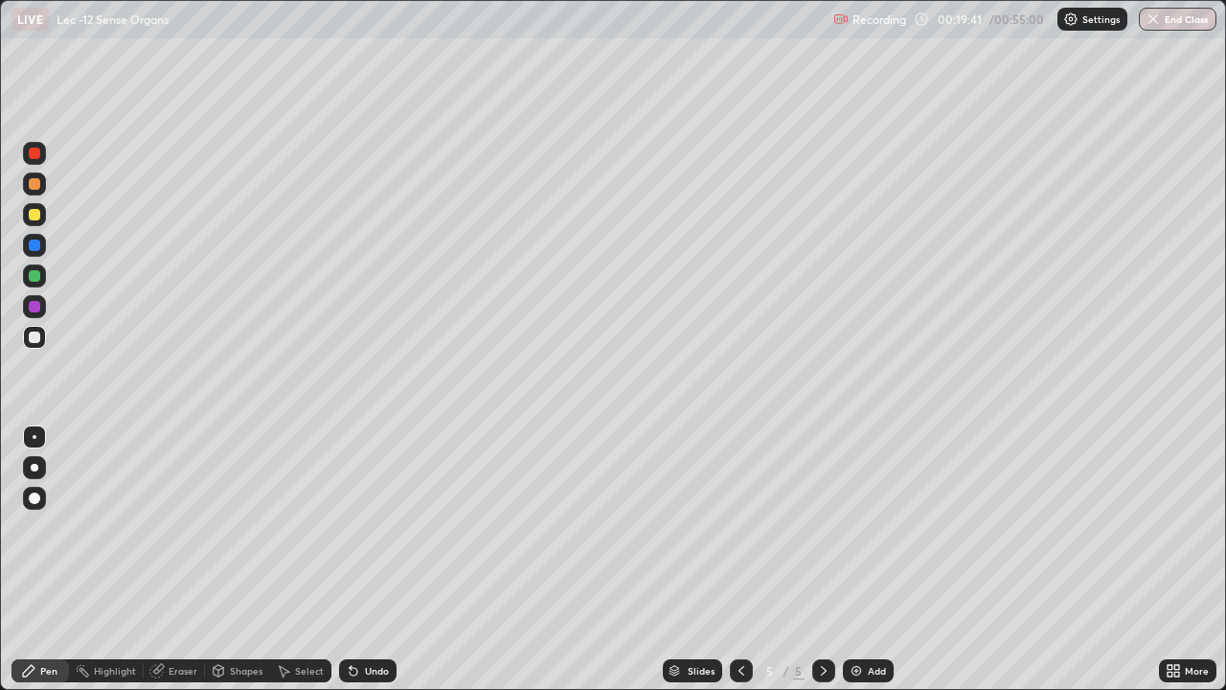
click at [182, 560] on div "Eraser" at bounding box center [183, 671] width 29 height 10
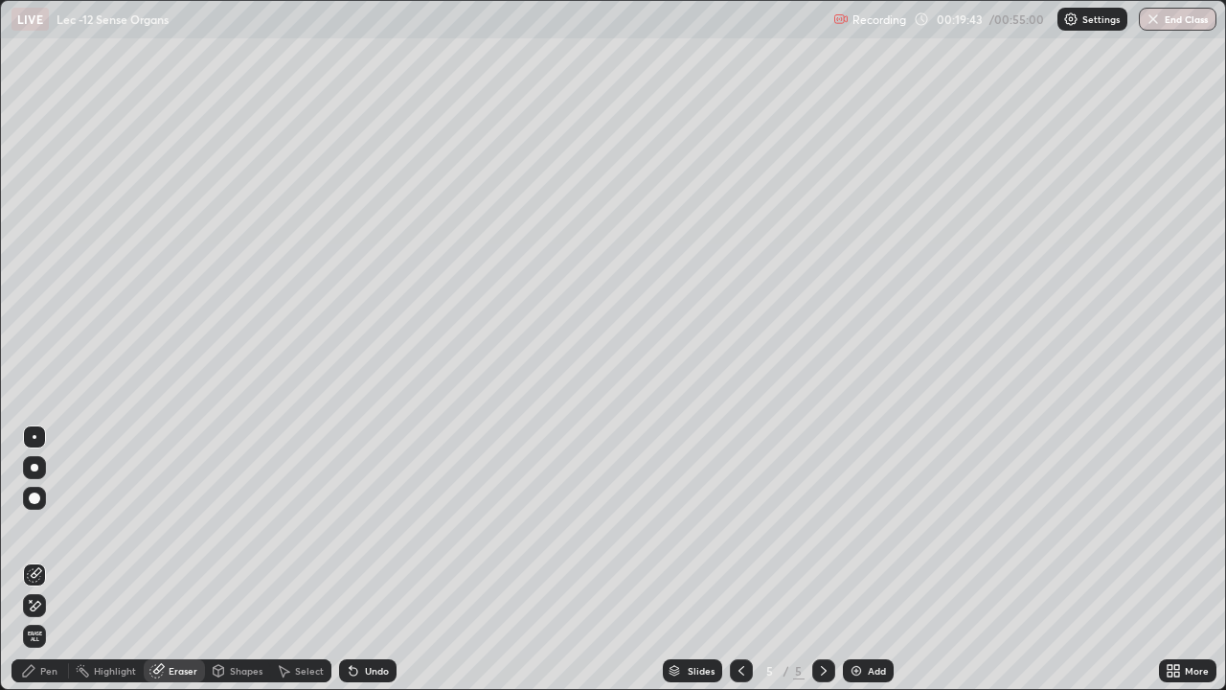
click at [47, 560] on div "Pen" at bounding box center [48, 671] width 17 height 10
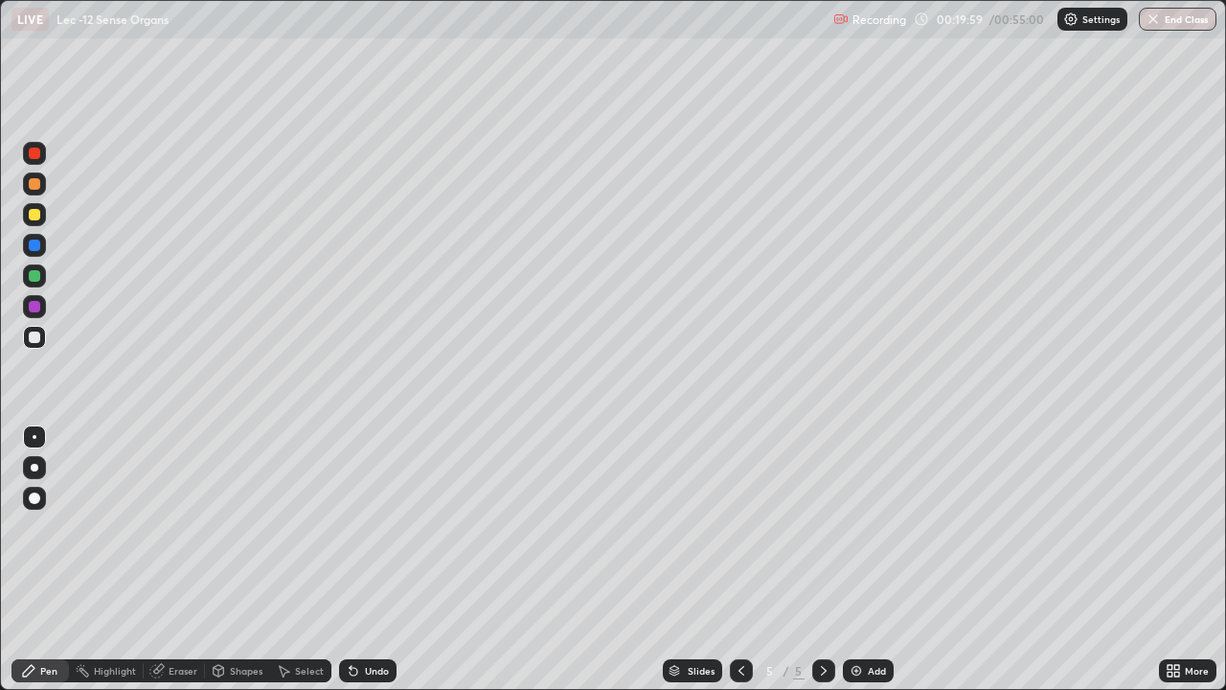
click at [194, 560] on div "Eraser" at bounding box center [183, 671] width 29 height 10
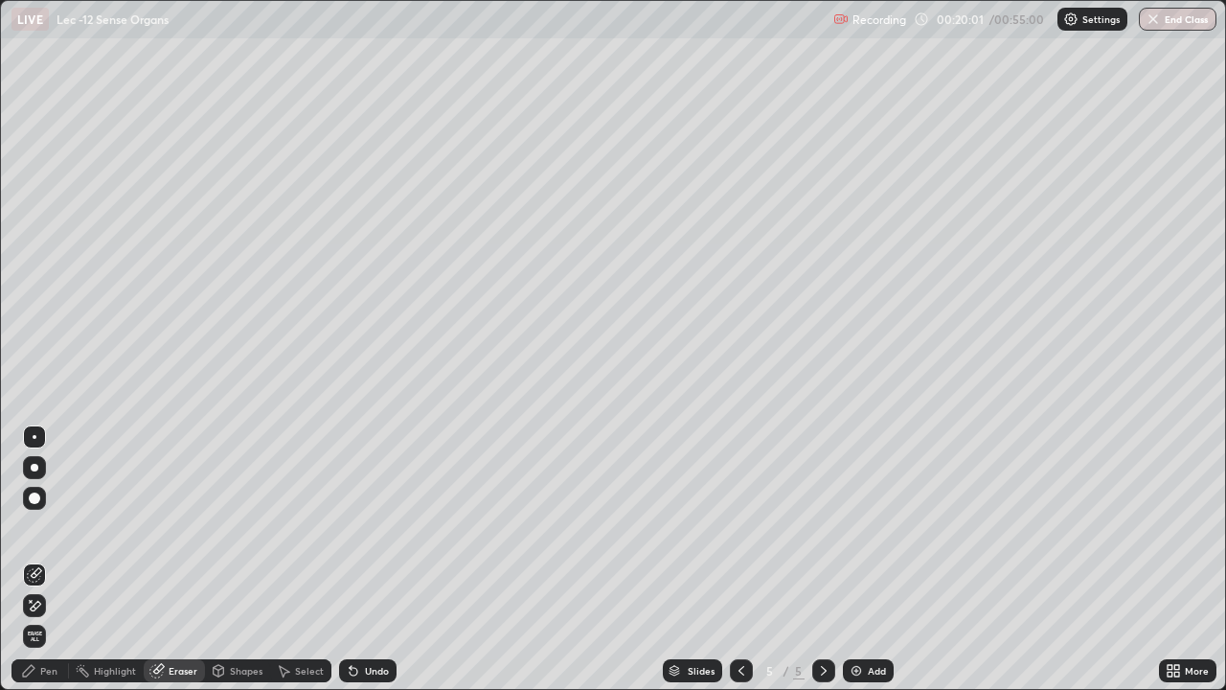
click at [49, 560] on div "Pen" at bounding box center [48, 671] width 17 height 10
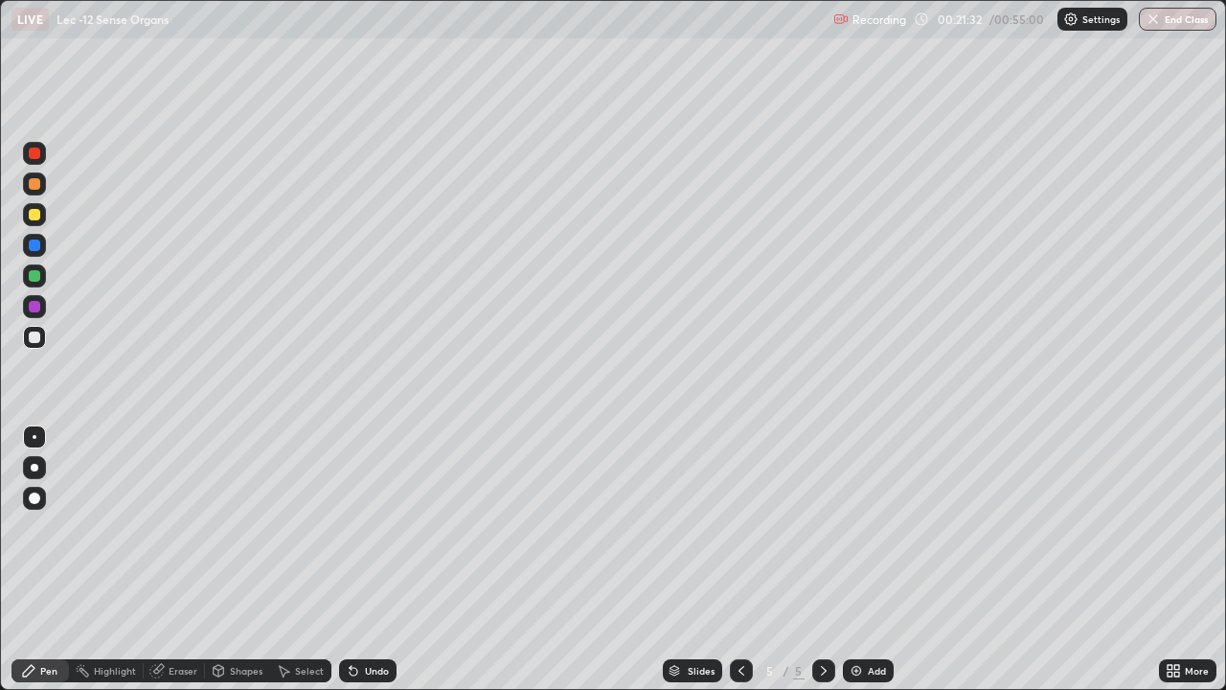
click at [114, 560] on div "Highlight" at bounding box center [115, 671] width 42 height 10
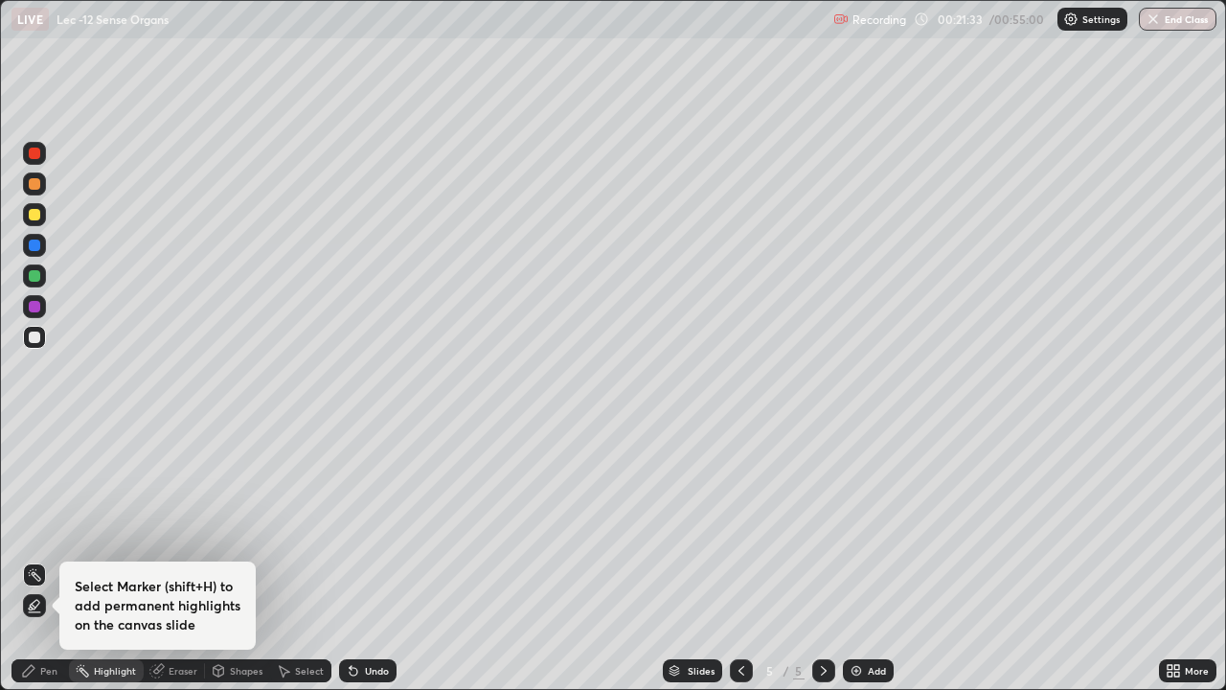
click at [33, 560] on icon at bounding box center [34, 605] width 15 height 15
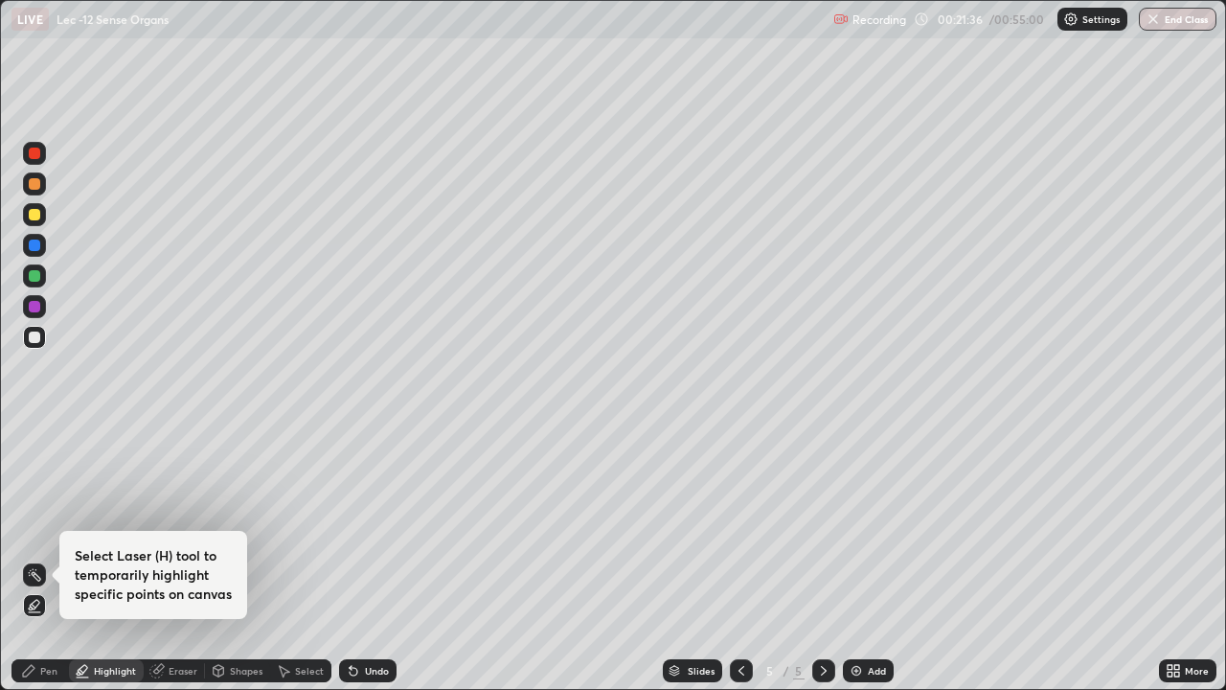
click at [37, 246] on div at bounding box center [34, 245] width 11 height 11
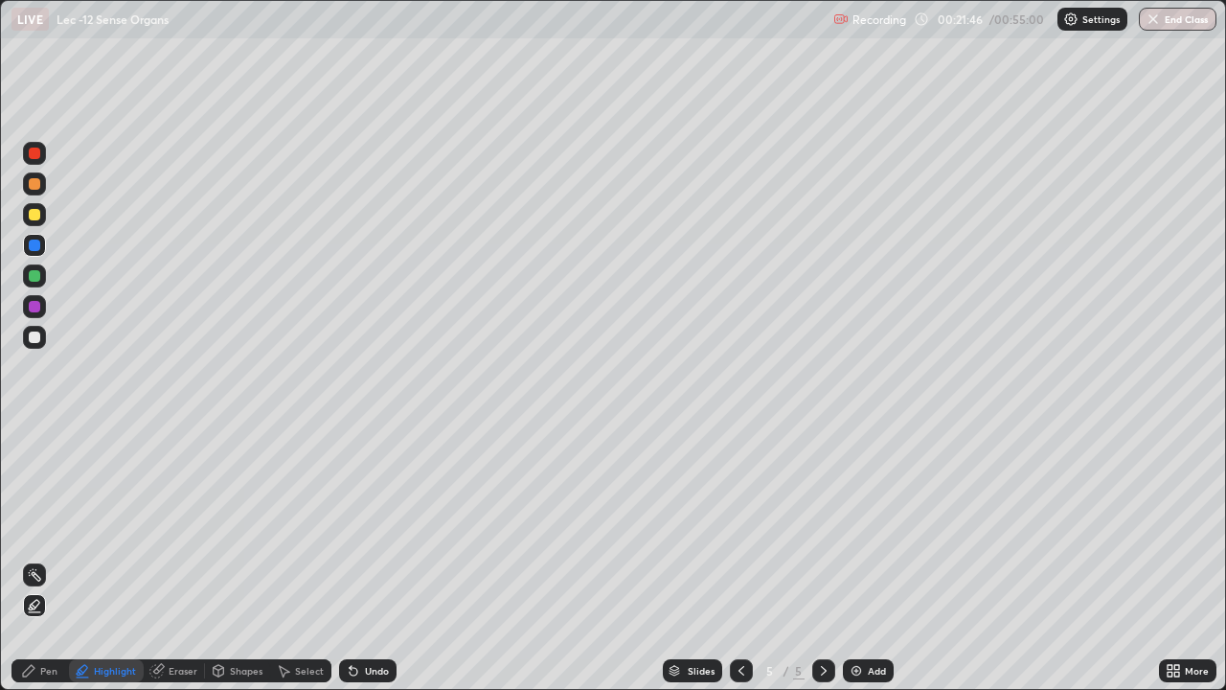
click at [40, 560] on div "Pen" at bounding box center [48, 671] width 17 height 10
click at [36, 335] on div at bounding box center [34, 337] width 11 height 11
click at [32, 244] on div at bounding box center [34, 245] width 11 height 11
click at [126, 560] on div "Highlight" at bounding box center [106, 670] width 75 height 23
click at [40, 347] on div at bounding box center [34, 337] width 23 height 23
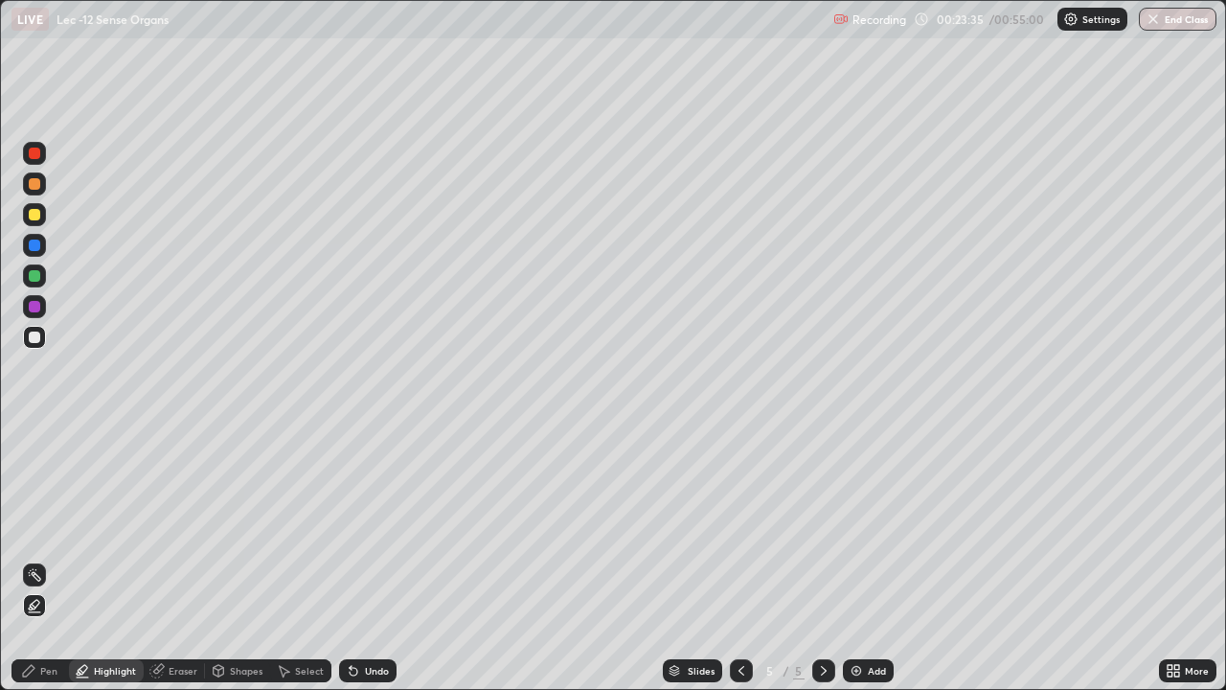
click at [366, 560] on div "Undo" at bounding box center [377, 671] width 24 height 10
click at [371, 560] on div "Undo" at bounding box center [377, 671] width 24 height 10
click at [882, 560] on div "Add" at bounding box center [877, 671] width 18 height 10
click at [374, 560] on div "Undo" at bounding box center [377, 671] width 24 height 10
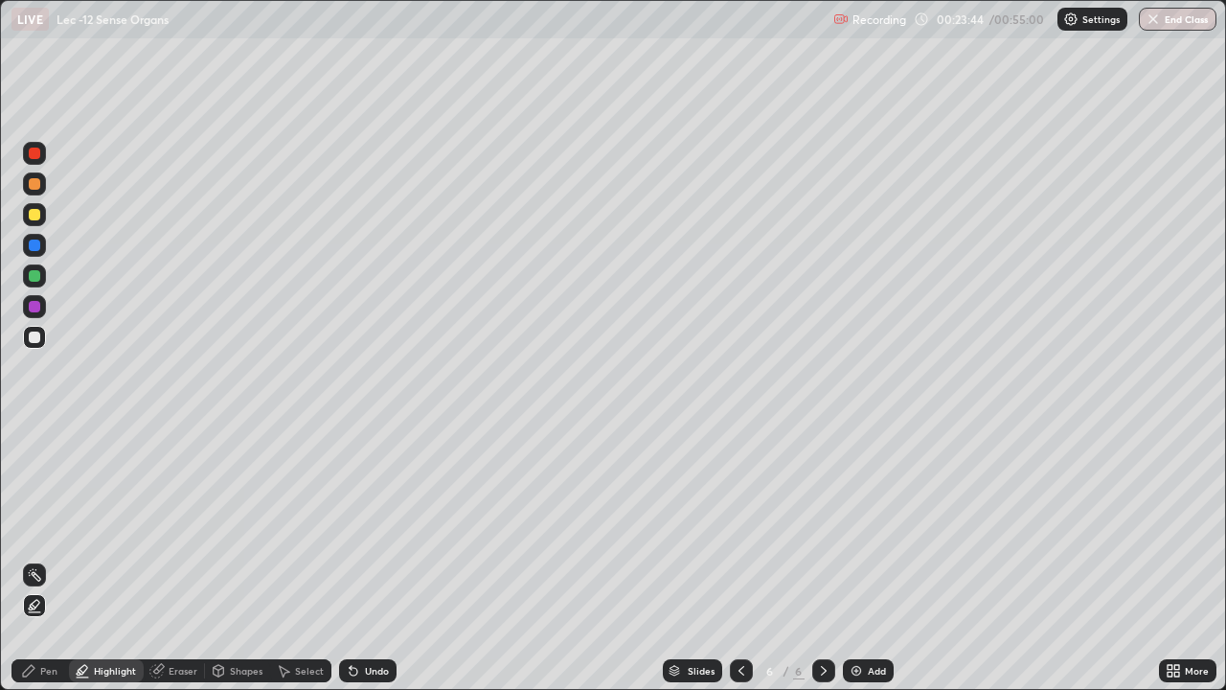
click at [42, 560] on div "Pen" at bounding box center [48, 671] width 17 height 10
click at [34, 437] on div at bounding box center [35, 437] width 4 height 4
click at [118, 560] on div "Highlight" at bounding box center [115, 671] width 42 height 10
click at [43, 560] on div "Pen" at bounding box center [48, 671] width 17 height 10
click at [112, 560] on div "Highlight" at bounding box center [115, 671] width 42 height 10
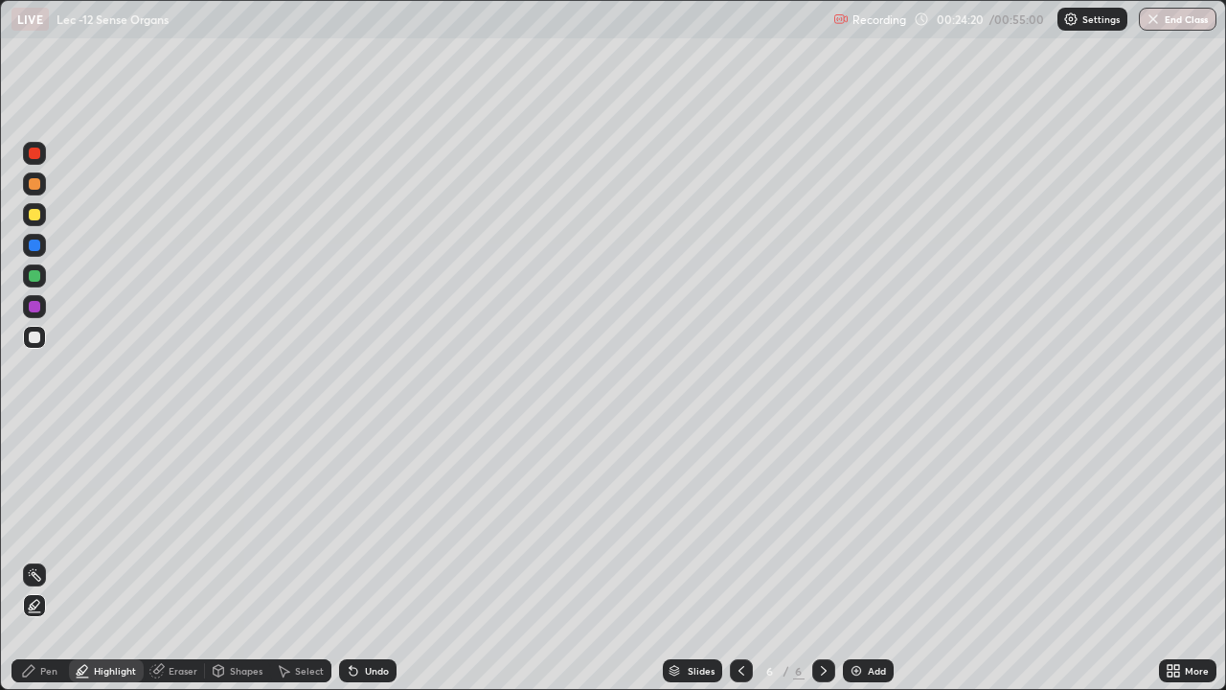
click at [40, 560] on div "Pen" at bounding box center [48, 671] width 17 height 10
click at [37, 279] on div at bounding box center [34, 275] width 11 height 11
click at [742, 560] on icon at bounding box center [741, 670] width 15 height 15
click at [831, 560] on div at bounding box center [824, 670] width 23 height 23
click at [878, 560] on div "Add" at bounding box center [877, 671] width 18 height 10
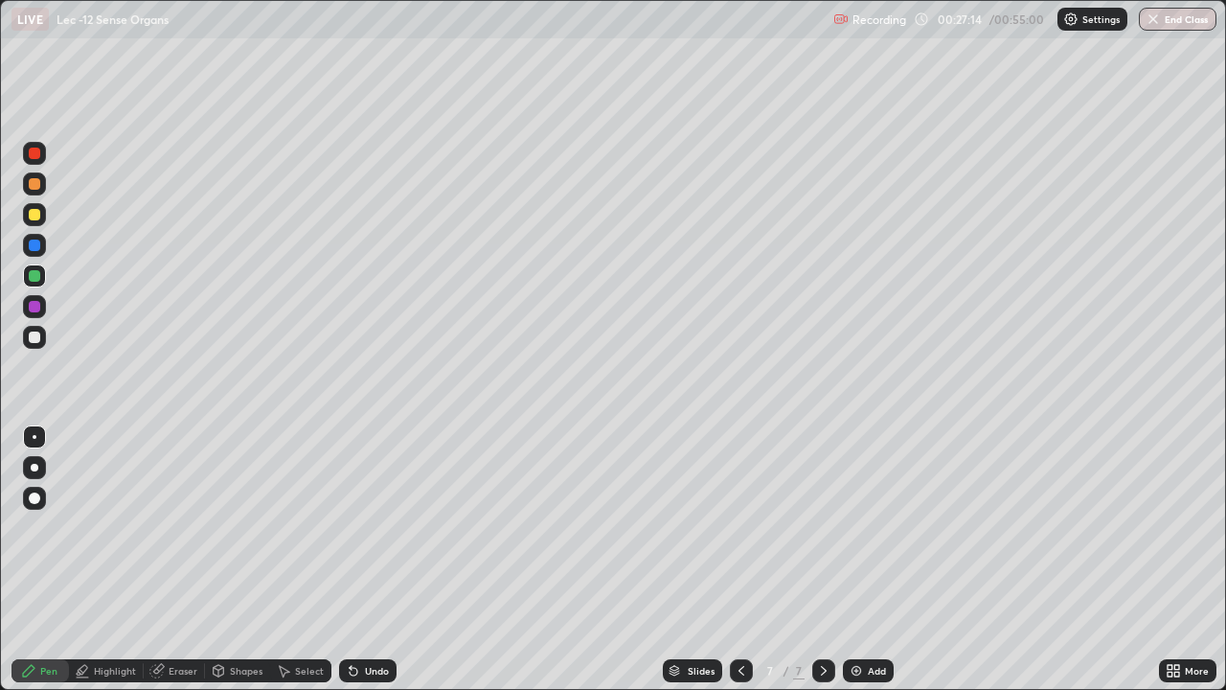
click at [739, 560] on icon at bounding box center [742, 671] width 6 height 10
click at [38, 342] on div at bounding box center [34, 337] width 23 height 23
click at [34, 246] on div at bounding box center [34, 245] width 11 height 11
click at [384, 560] on div "Undo" at bounding box center [367, 670] width 57 height 23
click at [375, 560] on div "Undo" at bounding box center [377, 671] width 24 height 10
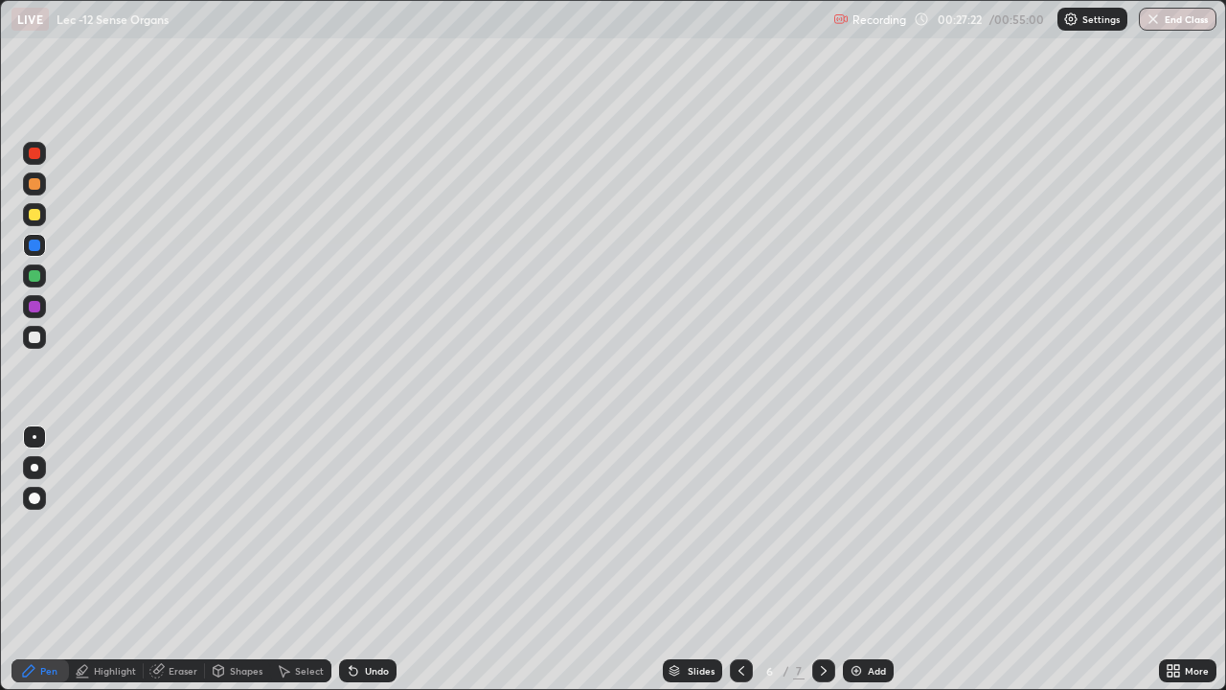
click at [377, 560] on div "Undo" at bounding box center [377, 671] width 24 height 10
click at [376, 560] on div "Undo" at bounding box center [377, 671] width 24 height 10
click at [377, 560] on div "Undo" at bounding box center [377, 671] width 24 height 10
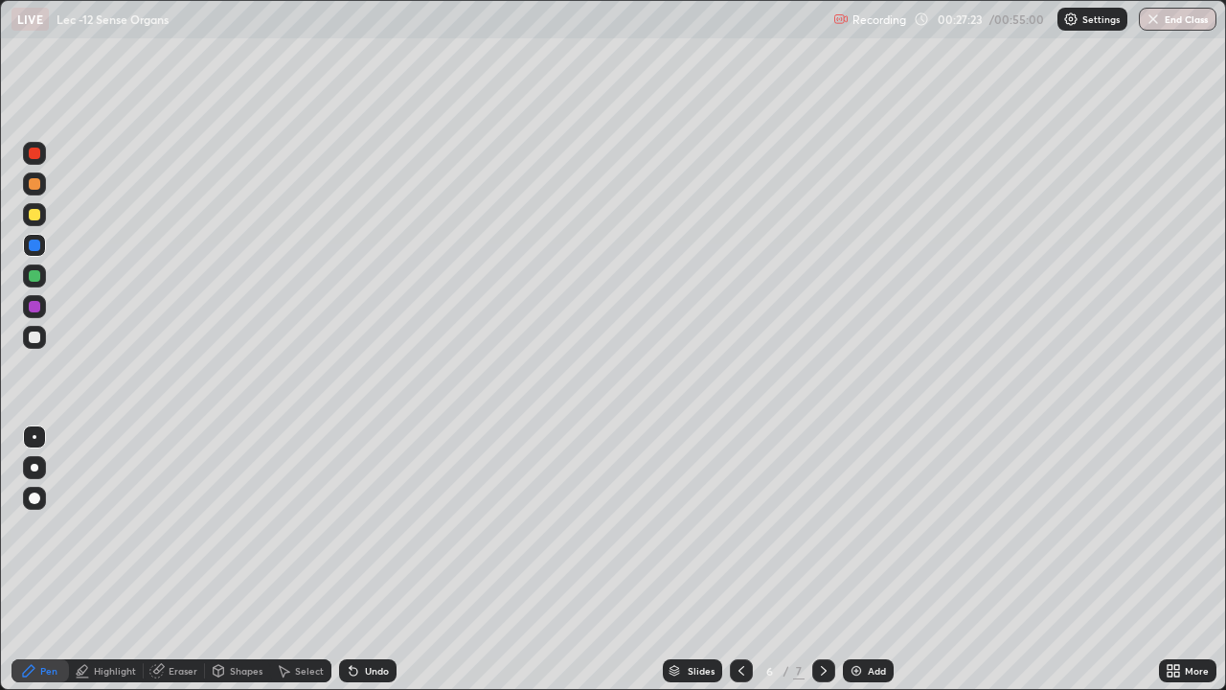
click at [377, 560] on div "Undo" at bounding box center [377, 671] width 24 height 10
click at [376, 560] on div "Undo" at bounding box center [377, 671] width 24 height 10
click at [378, 560] on div "Undo" at bounding box center [377, 671] width 24 height 10
click at [377, 560] on div "Undo" at bounding box center [377, 671] width 24 height 10
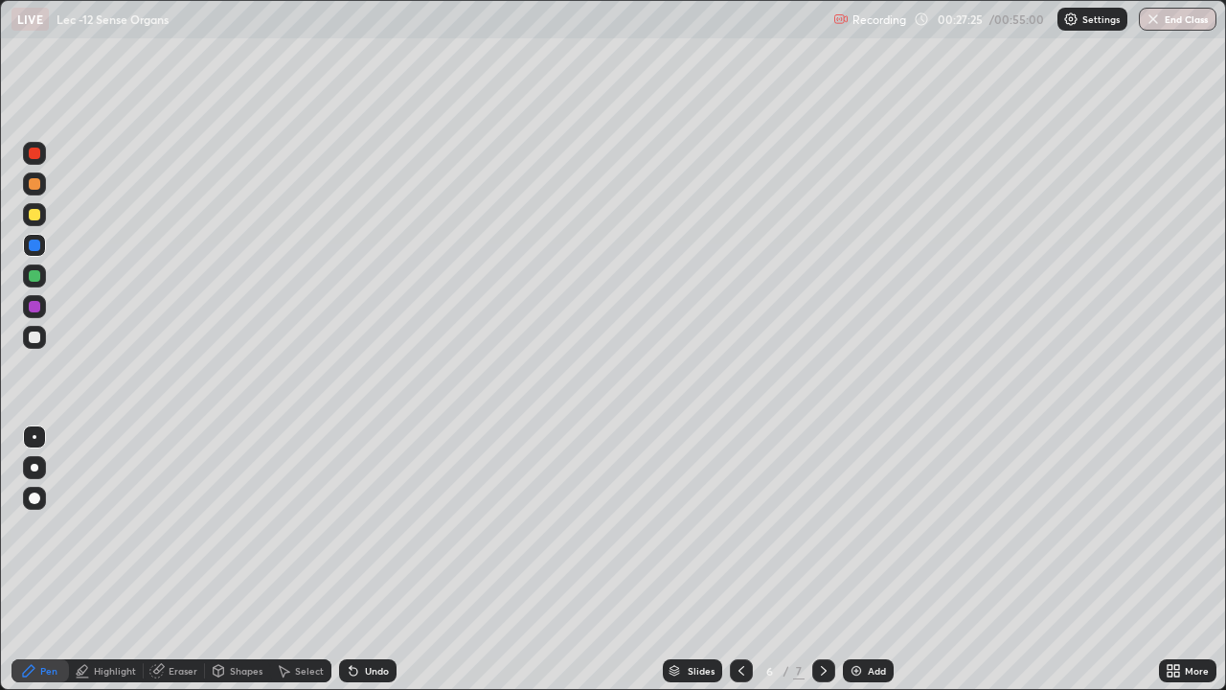
click at [377, 560] on div "Undo" at bounding box center [377, 671] width 24 height 10
click at [372, 560] on div "Undo" at bounding box center [377, 671] width 24 height 10
click at [37, 314] on div at bounding box center [34, 306] width 23 height 23
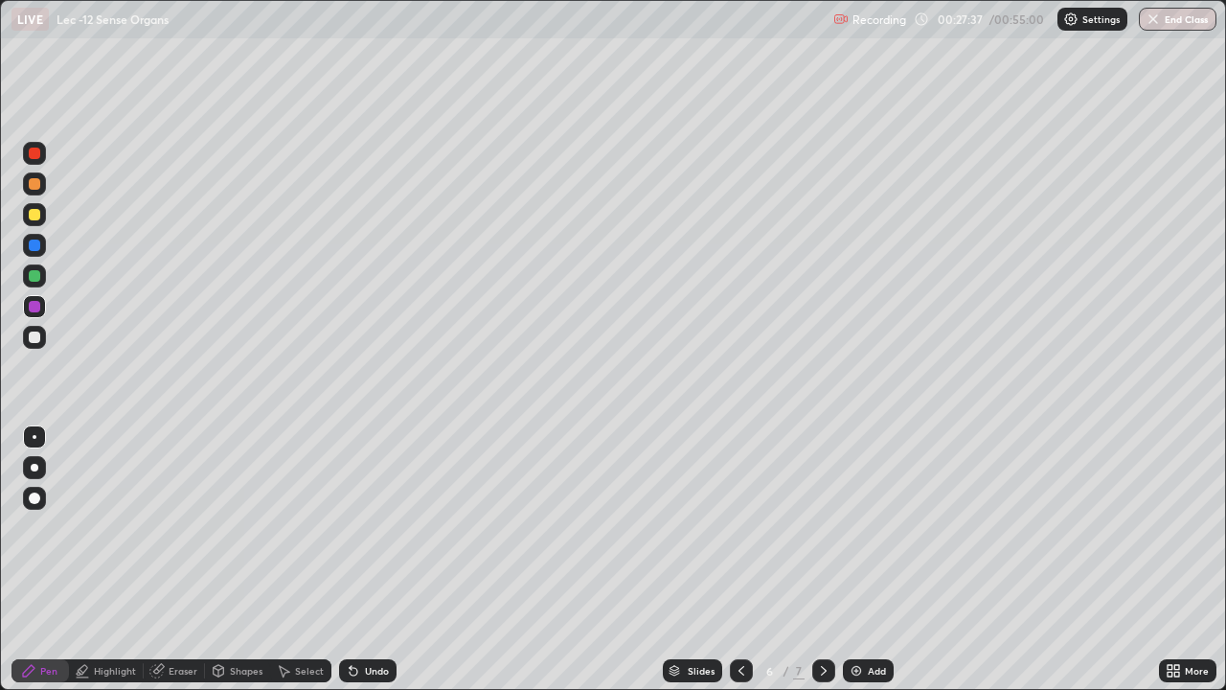
click at [43, 277] on div at bounding box center [34, 275] width 23 height 23
click at [39, 501] on div at bounding box center [34, 498] width 23 height 23
click at [41, 338] on div at bounding box center [34, 337] width 23 height 23
click at [40, 426] on div at bounding box center [34, 436] width 23 height 23
click at [37, 338] on div at bounding box center [34, 337] width 11 height 11
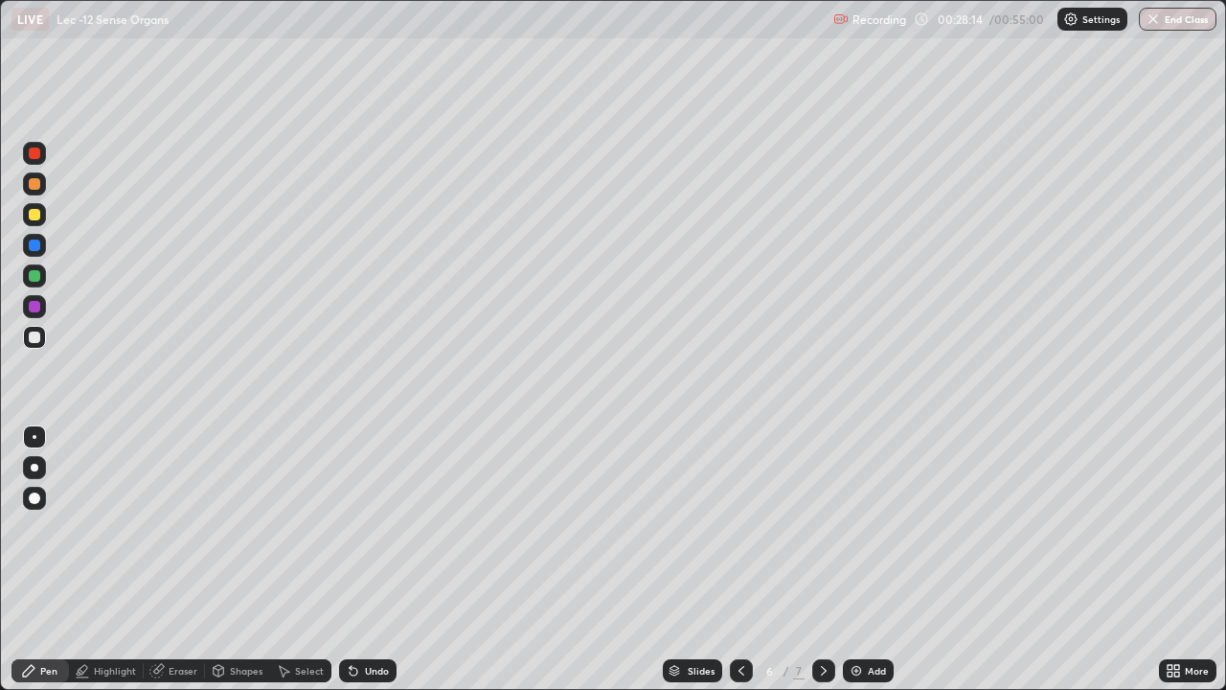
click at [39, 493] on div at bounding box center [34, 498] width 23 height 23
click at [116, 560] on div "Highlight" at bounding box center [115, 671] width 42 height 10
click at [41, 560] on div "Pen" at bounding box center [48, 671] width 17 height 10
click at [740, 560] on icon at bounding box center [741, 670] width 15 height 15
click at [822, 560] on icon at bounding box center [823, 670] width 15 height 15
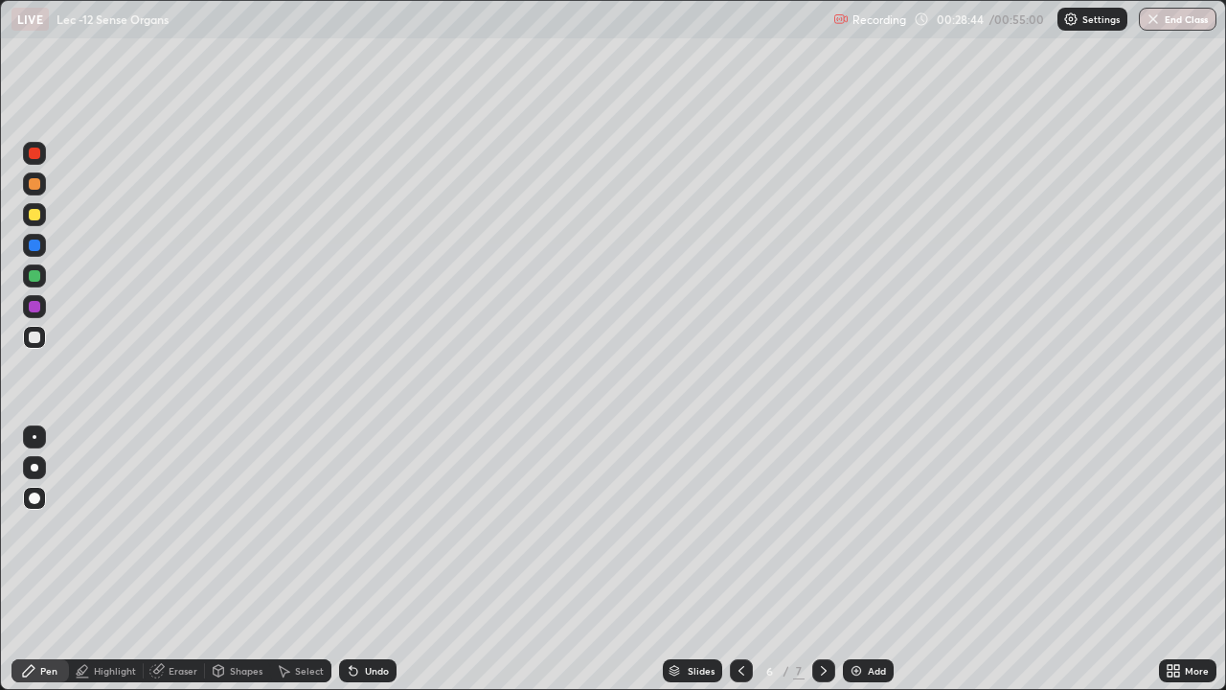
click at [740, 560] on icon at bounding box center [741, 670] width 15 height 15
click at [822, 560] on icon at bounding box center [823, 670] width 15 height 15
click at [740, 560] on icon at bounding box center [741, 670] width 15 height 15
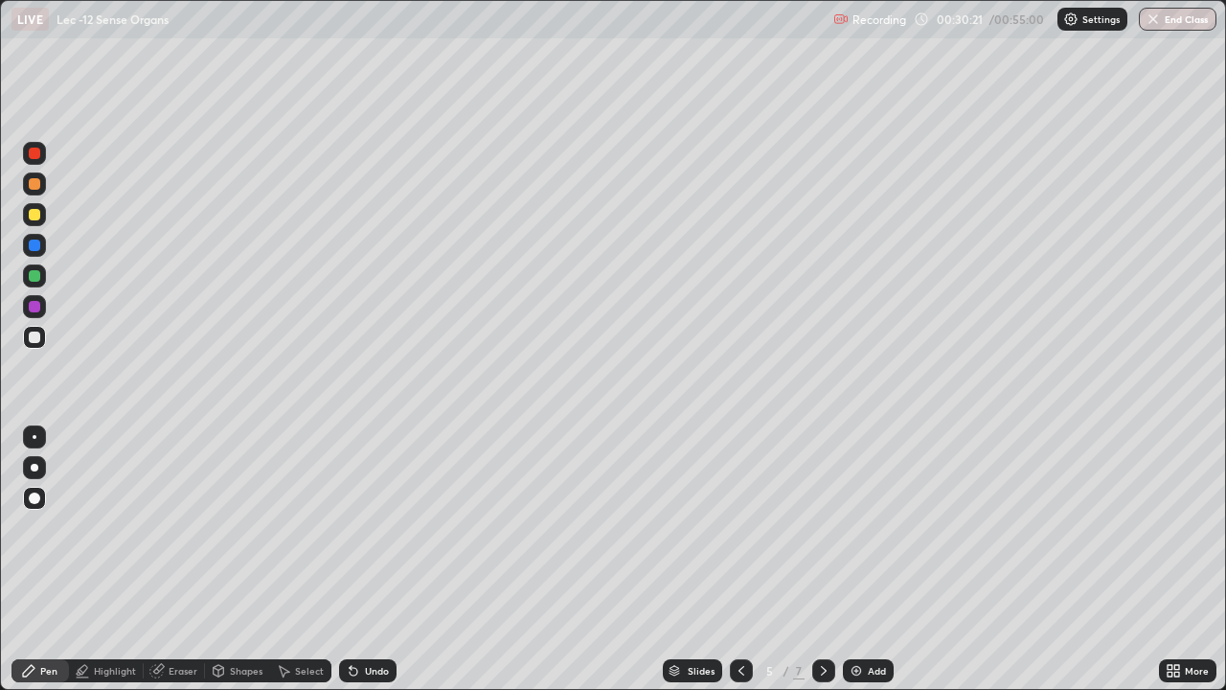
click at [823, 560] on icon at bounding box center [824, 671] width 6 height 10
click at [822, 560] on icon at bounding box center [823, 670] width 15 height 15
click at [367, 560] on div "Undo" at bounding box center [377, 671] width 24 height 10
click at [374, 560] on div "Undo" at bounding box center [377, 671] width 24 height 10
click at [372, 560] on div "Undo" at bounding box center [377, 671] width 24 height 10
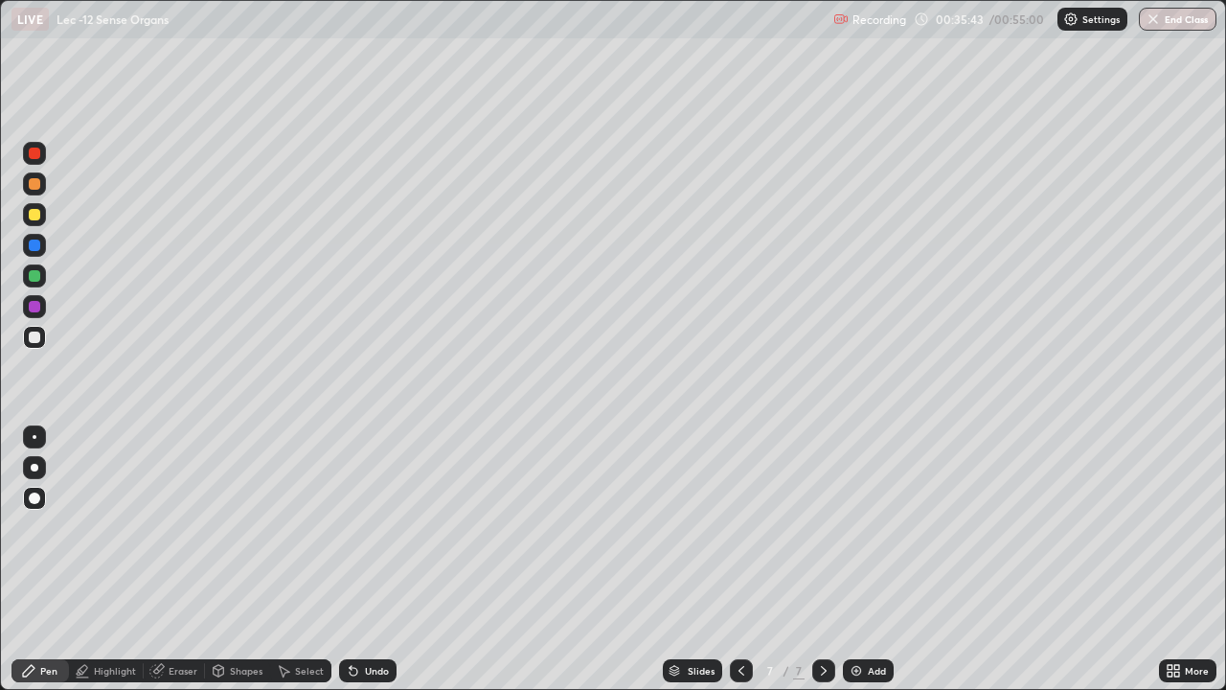
click at [369, 560] on div "Undo" at bounding box center [377, 671] width 24 height 10
click at [868, 560] on div "Add" at bounding box center [877, 671] width 18 height 10
click at [354, 560] on icon at bounding box center [353, 670] width 15 height 15
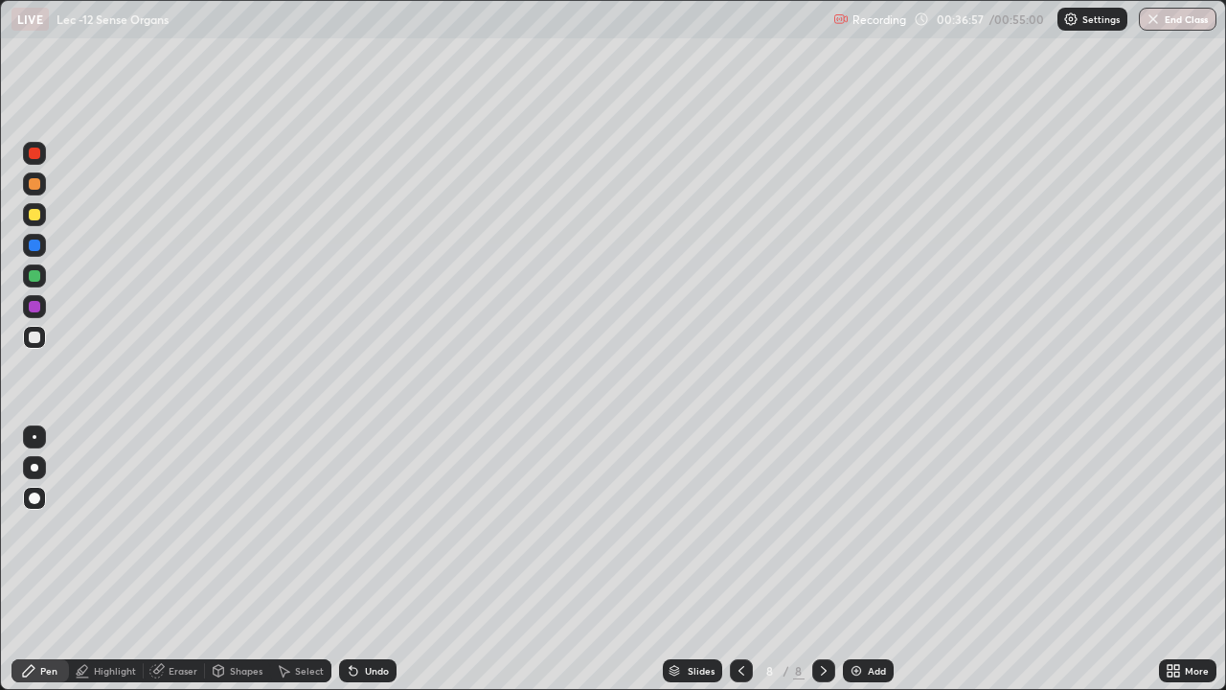
click at [355, 560] on icon at bounding box center [353, 670] width 15 height 15
click at [367, 560] on div "Undo" at bounding box center [377, 671] width 24 height 10
click at [381, 560] on div "Undo" at bounding box center [367, 670] width 57 height 23
click at [389, 560] on div "Undo" at bounding box center [367, 670] width 57 height 23
click at [388, 560] on div "Undo" at bounding box center [364, 671] width 65 height 38
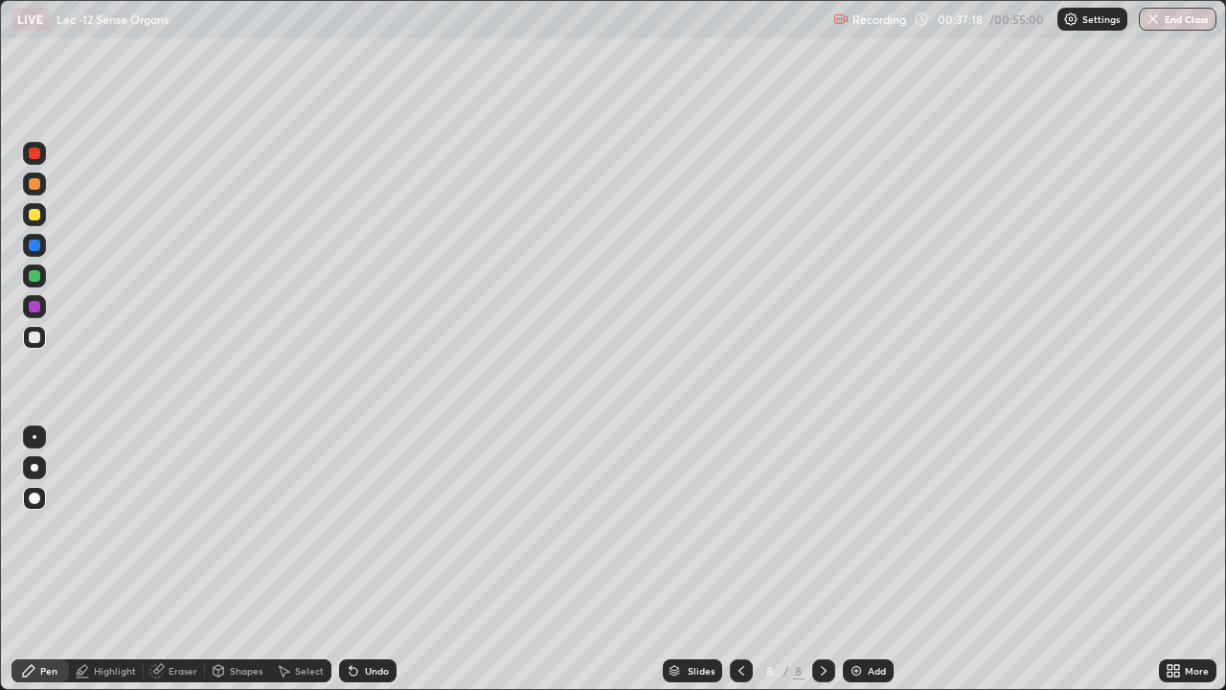
click at [388, 560] on div "Undo" at bounding box center [364, 671] width 65 height 38
click at [383, 560] on div "Undo" at bounding box center [364, 671] width 65 height 38
click at [384, 560] on div "Undo" at bounding box center [364, 671] width 65 height 38
click at [822, 560] on icon at bounding box center [823, 670] width 15 height 15
click at [865, 560] on div "Add" at bounding box center [868, 670] width 51 height 23
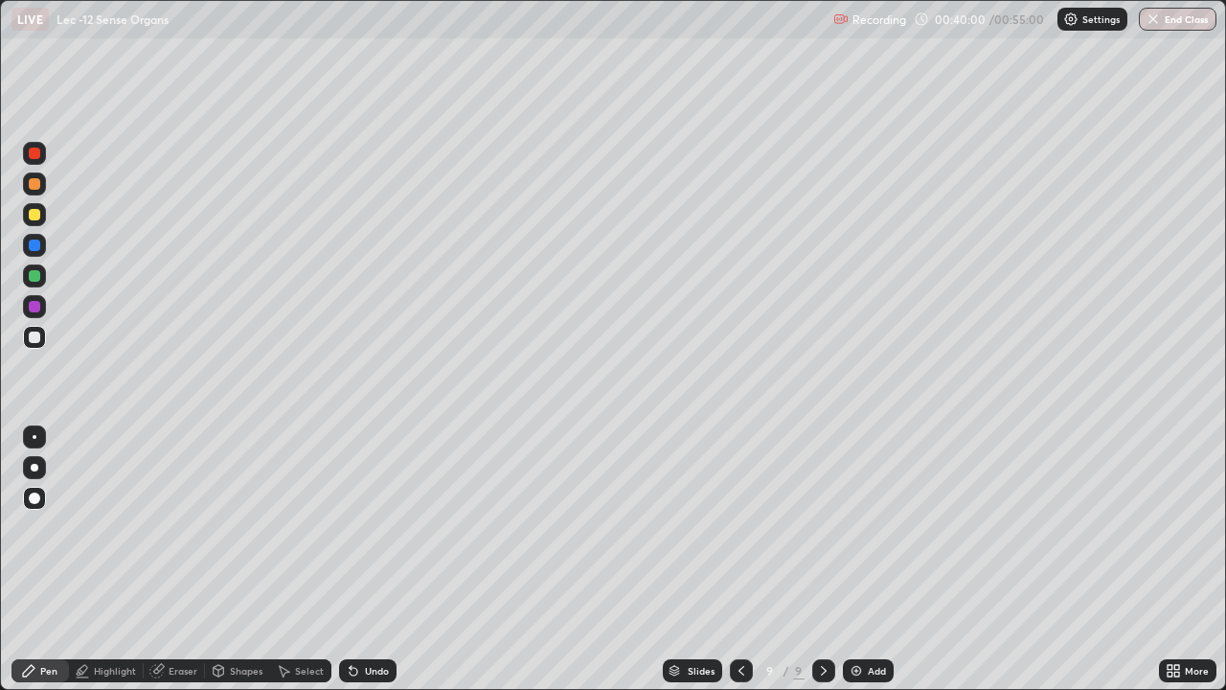
click at [355, 560] on icon at bounding box center [353, 670] width 15 height 15
click at [357, 560] on icon at bounding box center [353, 670] width 15 height 15
click at [360, 560] on div "Undo" at bounding box center [367, 670] width 57 height 23
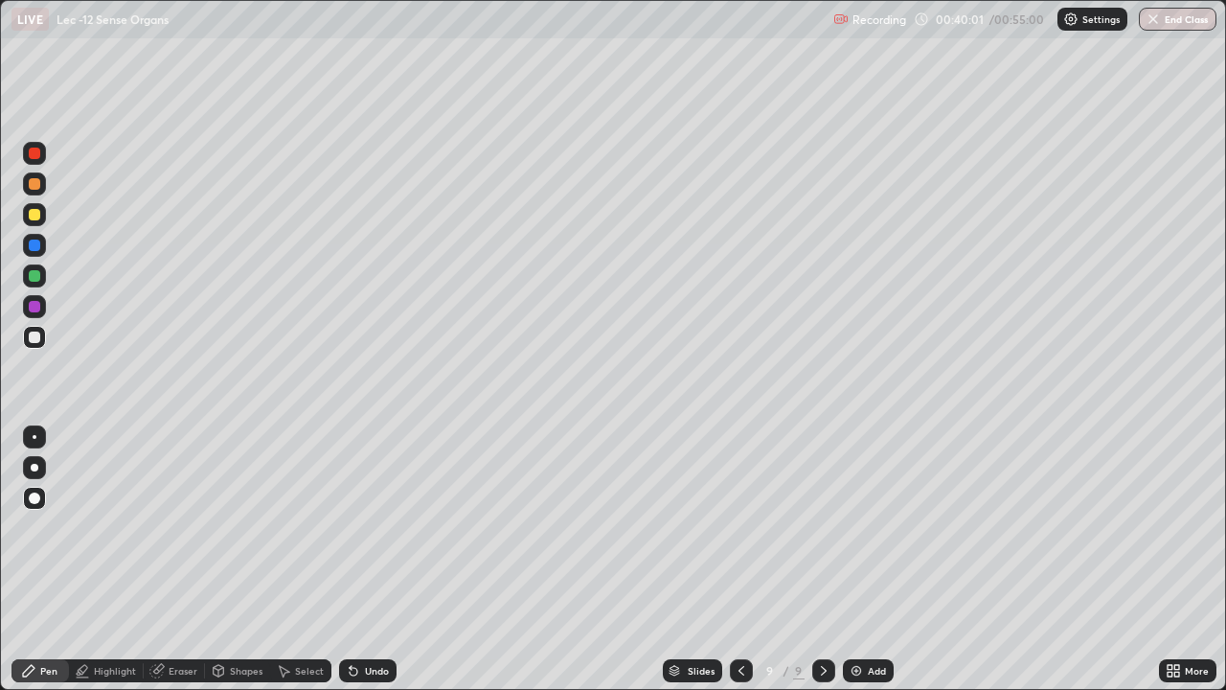
click at [360, 560] on div "Undo" at bounding box center [367, 670] width 57 height 23
click at [365, 560] on div "Undo" at bounding box center [377, 671] width 24 height 10
click at [359, 560] on div "Undo" at bounding box center [367, 670] width 57 height 23
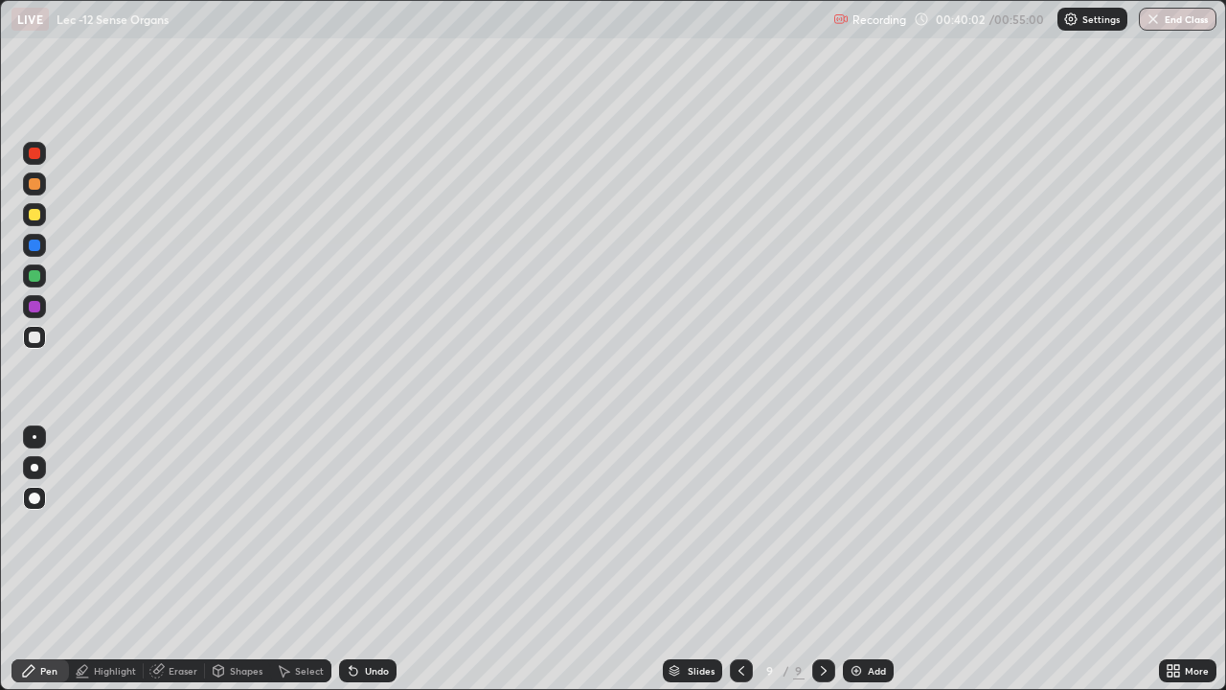
click at [359, 560] on div "Undo" at bounding box center [367, 670] width 57 height 23
click at [360, 560] on div "Undo" at bounding box center [367, 670] width 57 height 23
click at [364, 560] on div "Undo" at bounding box center [367, 670] width 57 height 23
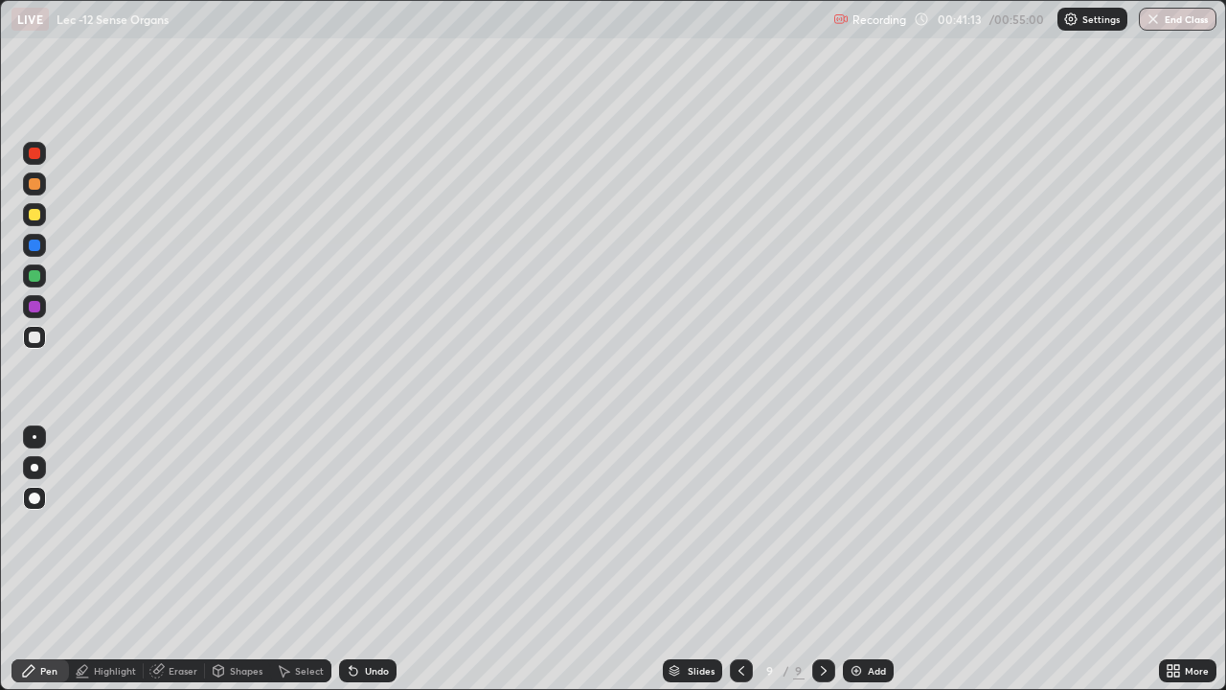
click at [730, 560] on div at bounding box center [741, 671] width 23 height 38
click at [822, 560] on icon at bounding box center [823, 670] width 15 height 15
click at [370, 560] on div "Undo" at bounding box center [367, 670] width 57 height 23
click at [377, 560] on div "Undo" at bounding box center [367, 670] width 57 height 23
click at [374, 560] on div "Undo" at bounding box center [367, 670] width 57 height 23
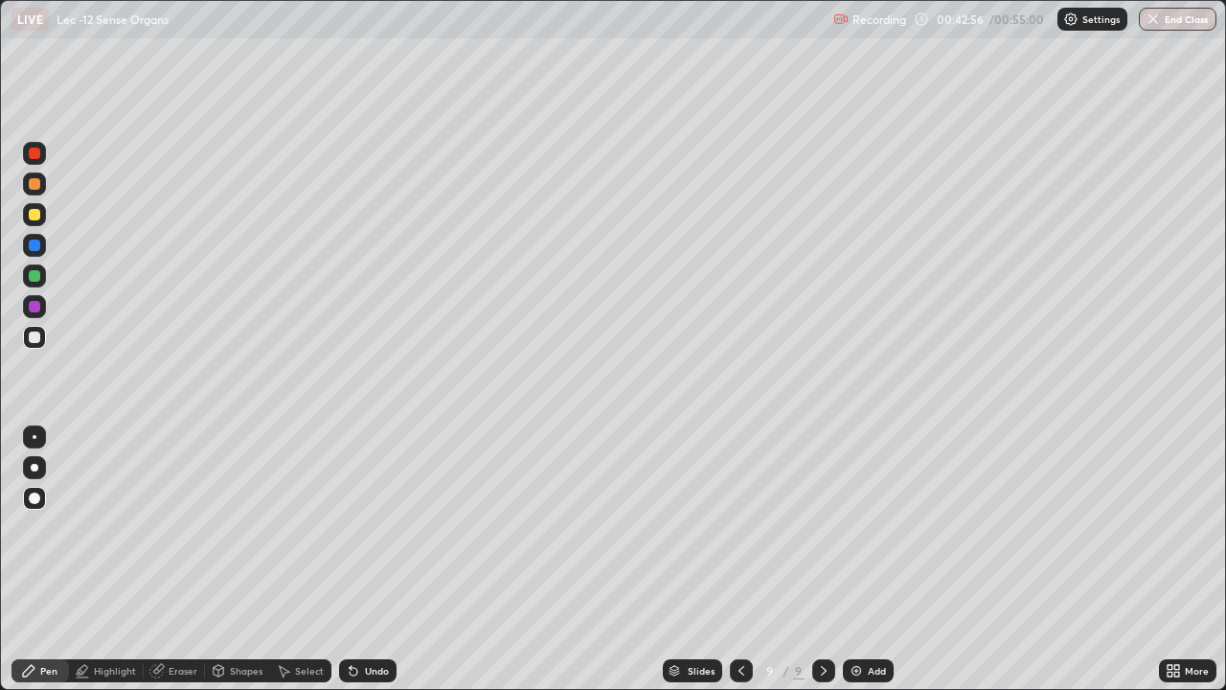
click at [378, 560] on div "Undo" at bounding box center [367, 670] width 57 height 23
click at [378, 560] on div "Undo" at bounding box center [364, 671] width 65 height 38
click at [375, 560] on div "Undo" at bounding box center [377, 671] width 24 height 10
click at [817, 560] on icon at bounding box center [823, 670] width 15 height 15
click at [853, 560] on img at bounding box center [856, 670] width 15 height 15
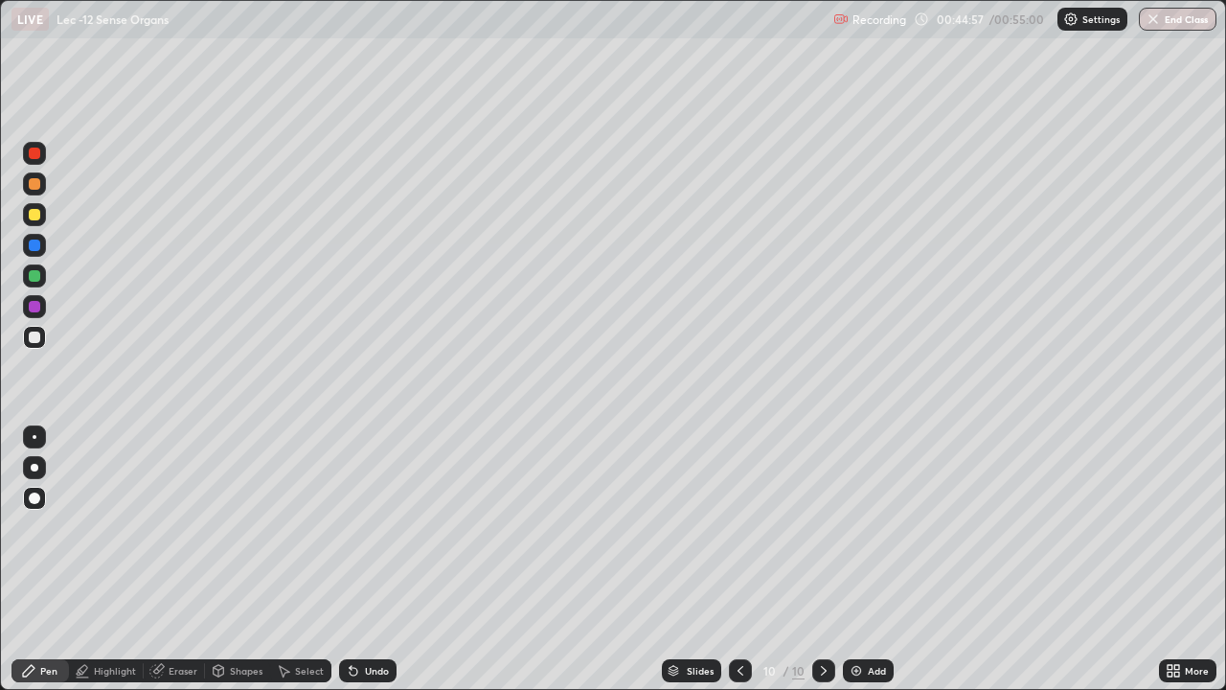
click at [172, 560] on div "Eraser" at bounding box center [183, 671] width 29 height 10
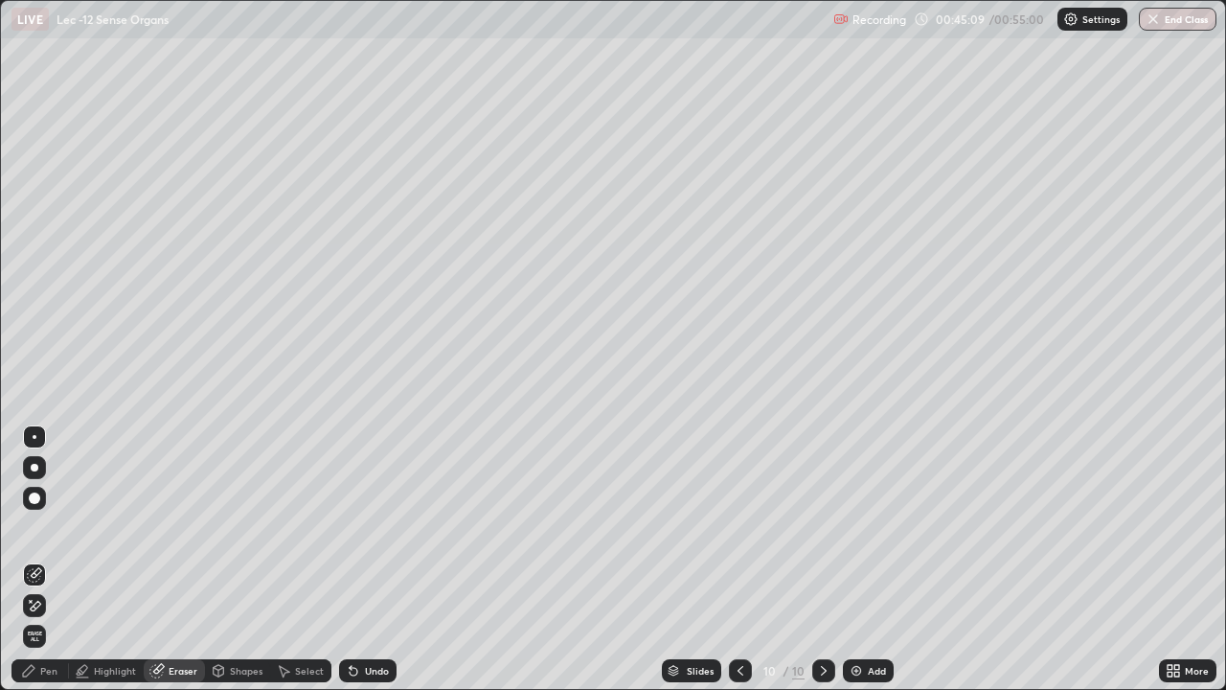
click at [35, 498] on div at bounding box center [34, 498] width 11 height 11
click at [45, 560] on div "Pen" at bounding box center [48, 671] width 17 height 10
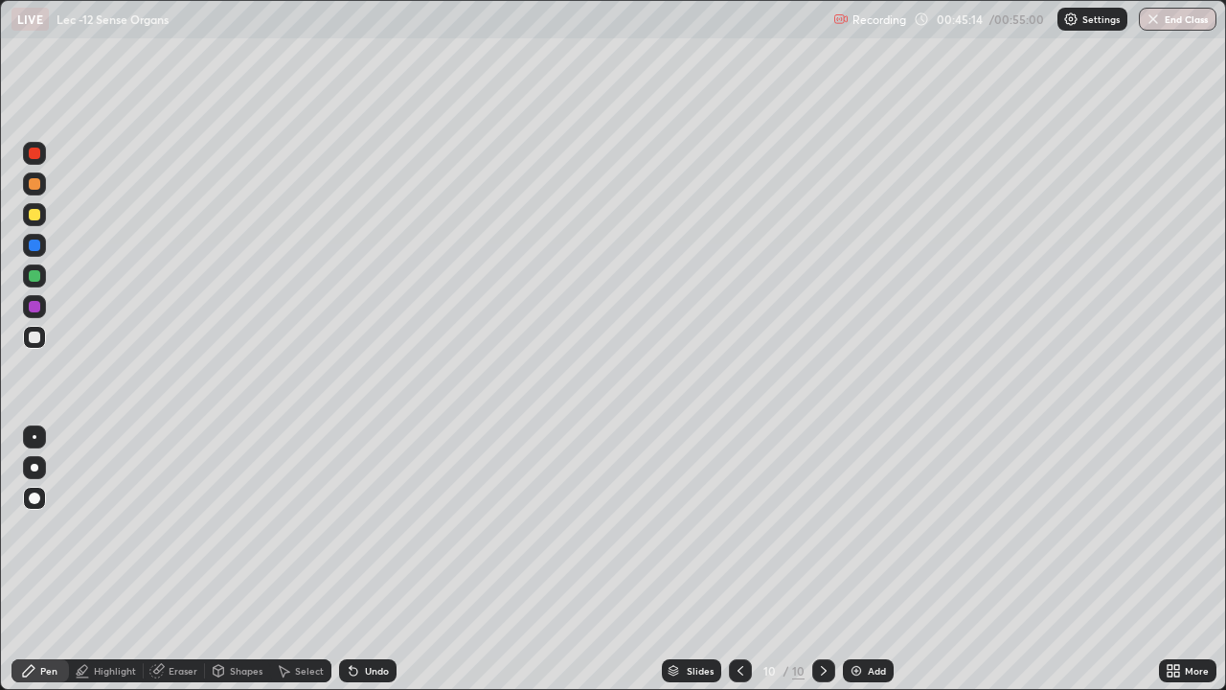
click at [31, 493] on div at bounding box center [34, 498] width 11 height 11
click at [376, 560] on div "Undo" at bounding box center [377, 671] width 24 height 10
click at [375, 560] on div "Undo" at bounding box center [377, 671] width 24 height 10
click at [377, 560] on div "Undo" at bounding box center [377, 671] width 24 height 10
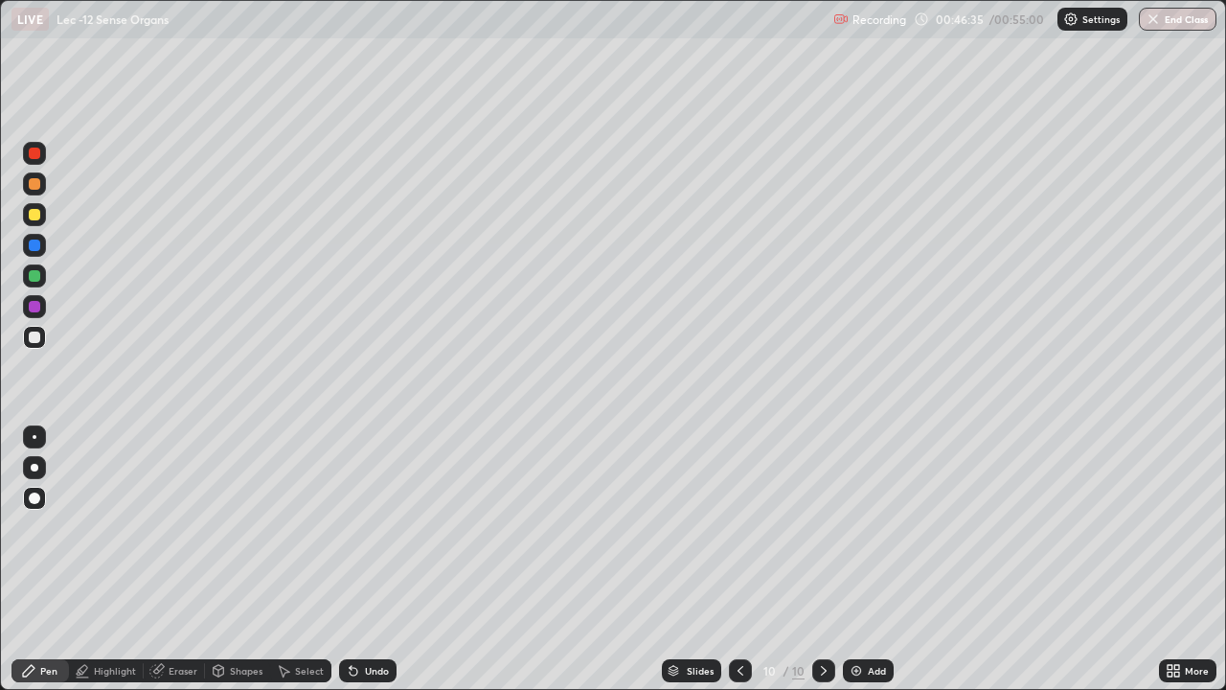
click at [737, 560] on icon at bounding box center [740, 670] width 15 height 15
click at [736, 560] on icon at bounding box center [740, 670] width 15 height 15
click at [737, 560] on icon at bounding box center [740, 670] width 15 height 15
click at [739, 560] on icon at bounding box center [740, 670] width 15 height 15
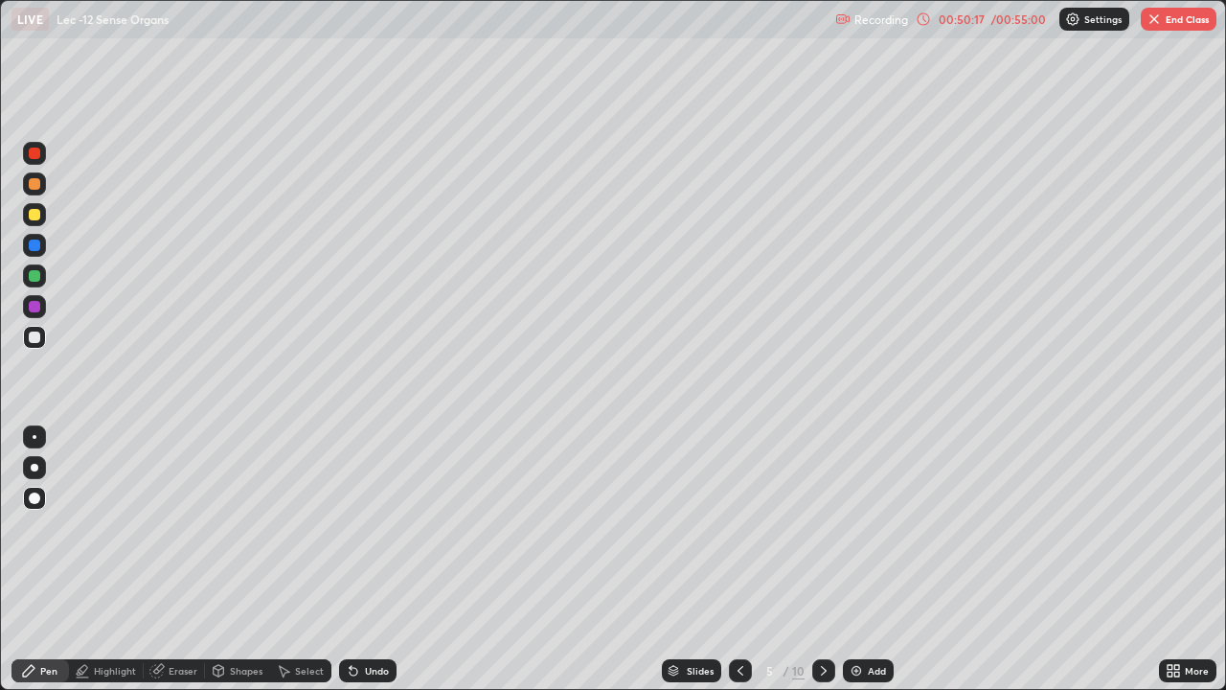
click at [1176, 560] on icon at bounding box center [1173, 670] width 15 height 15
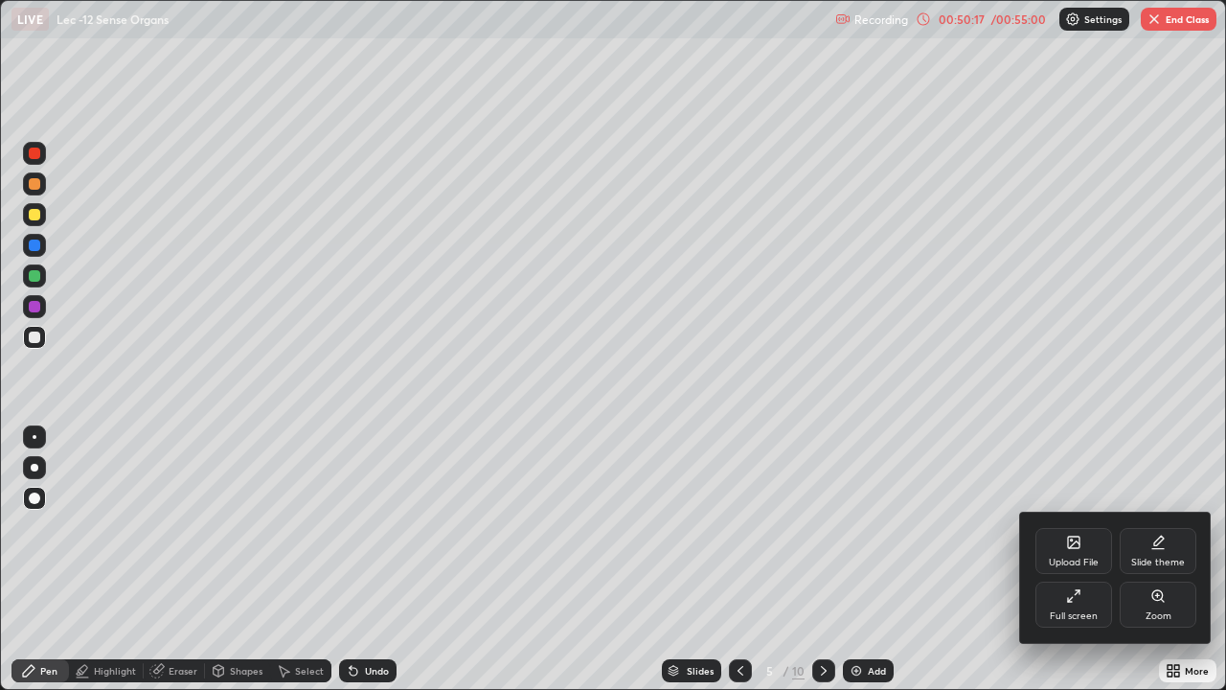
click at [1092, 560] on div "Full screen" at bounding box center [1074, 616] width 48 height 10
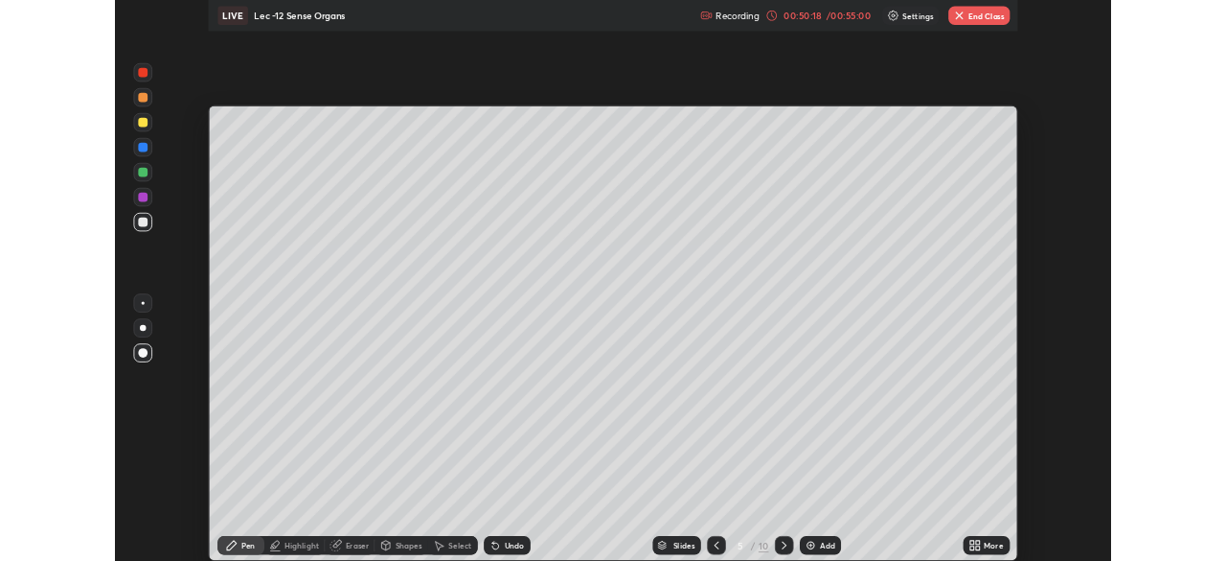
scroll to position [95257, 94591]
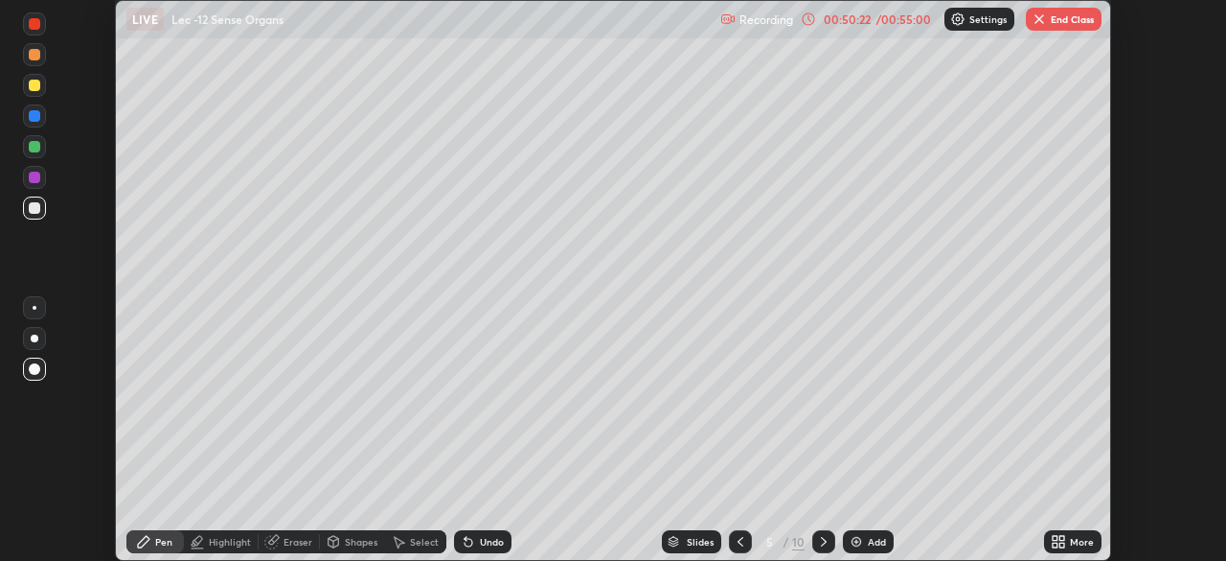
click at [1060, 26] on button "End Class" at bounding box center [1064, 19] width 76 height 23
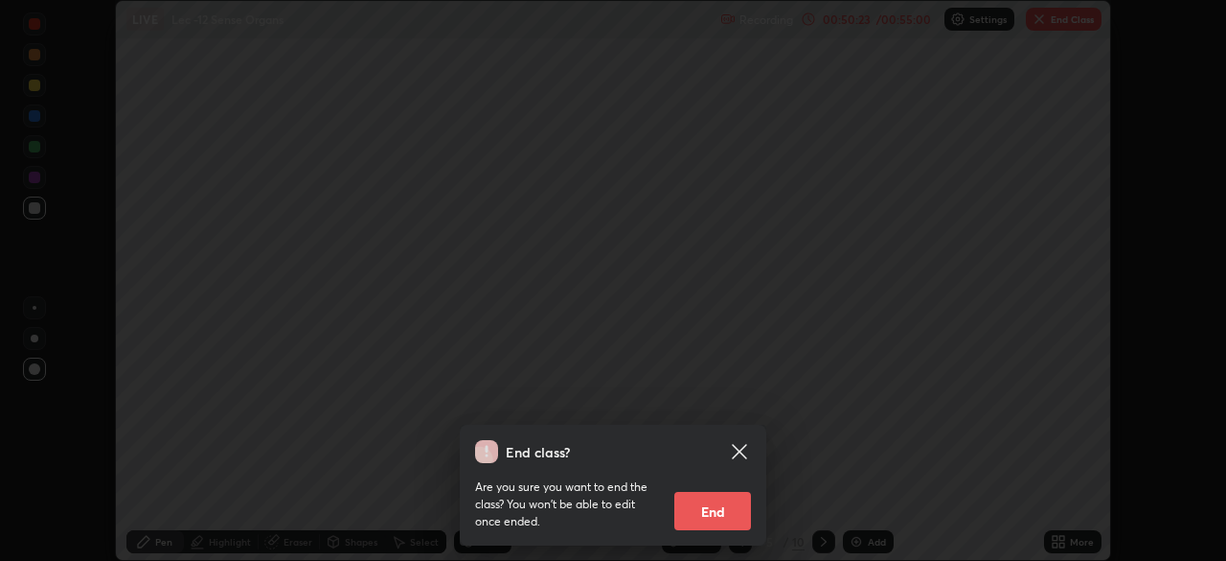
click at [735, 506] on button "End" at bounding box center [713, 511] width 77 height 38
